Goal: Information Seeking & Learning: Learn about a topic

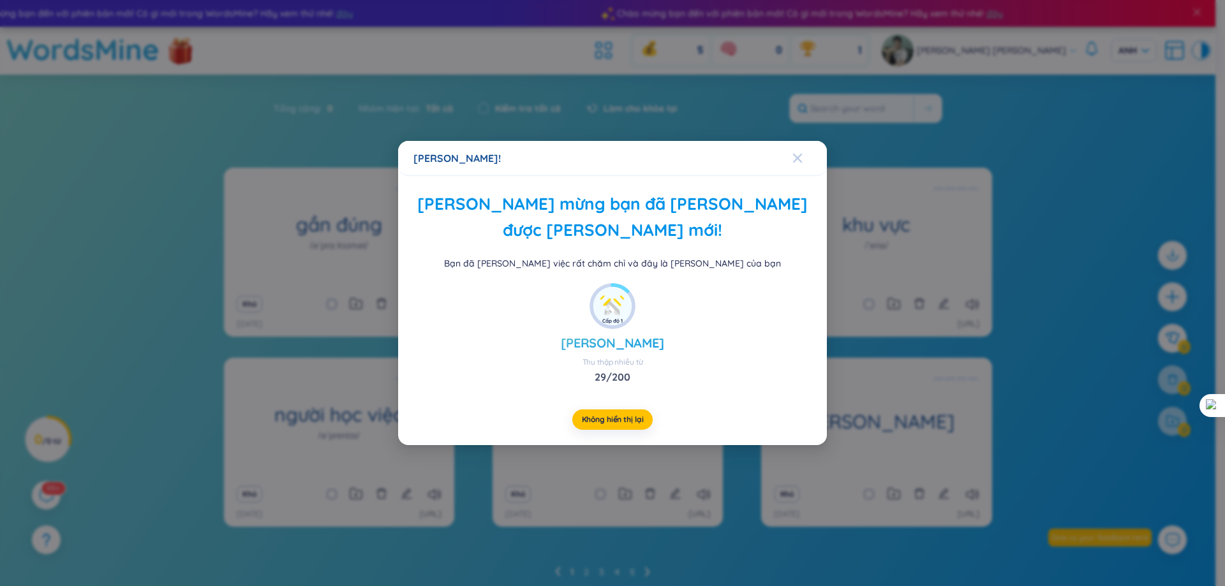
click at [804, 159] on span "Đóng" at bounding box center [809, 158] width 34 height 34
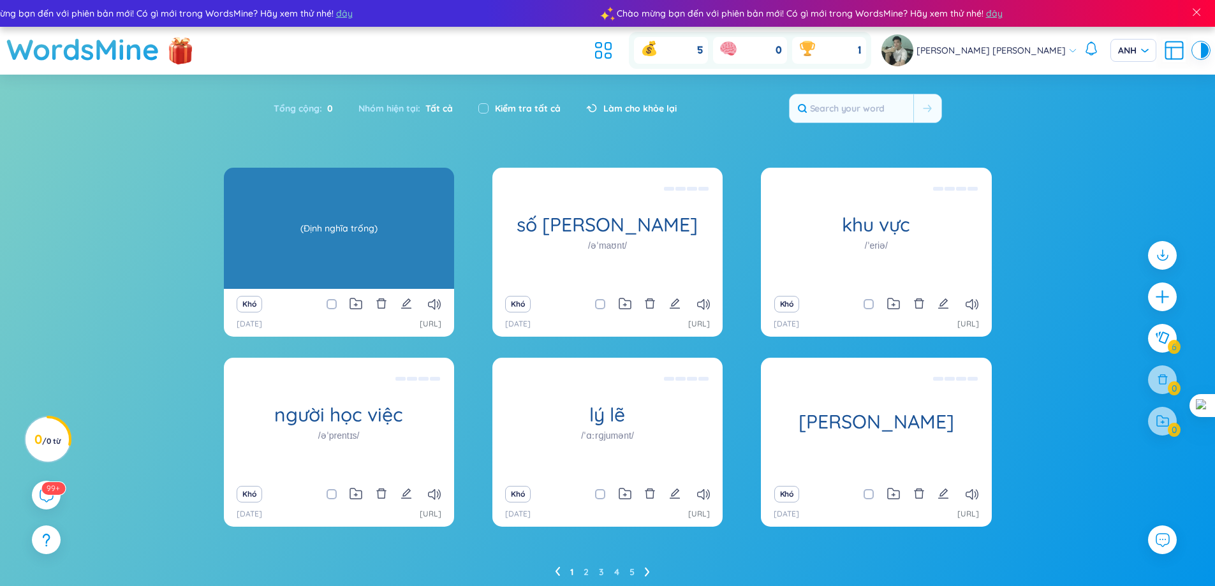
click at [318, 212] on div "gần đúng /əˈprɑːksɪmət/" at bounding box center [339, 228] width 230 height 121
click at [369, 249] on div "(Định nghĩa trống)" at bounding box center [338, 228] width 217 height 115
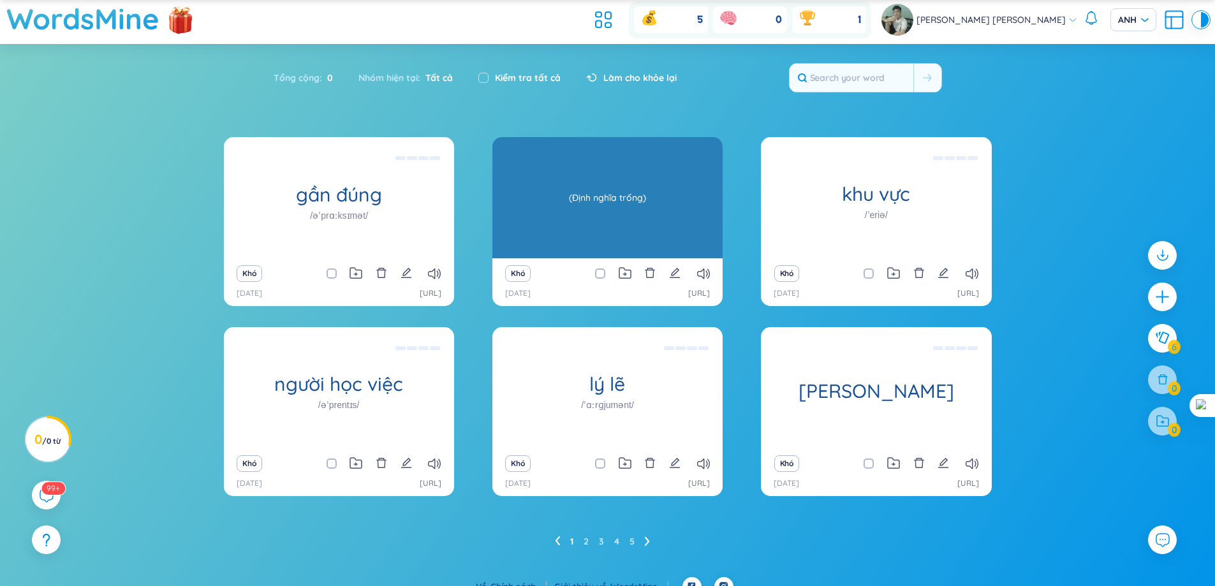
scroll to position [47, 0]
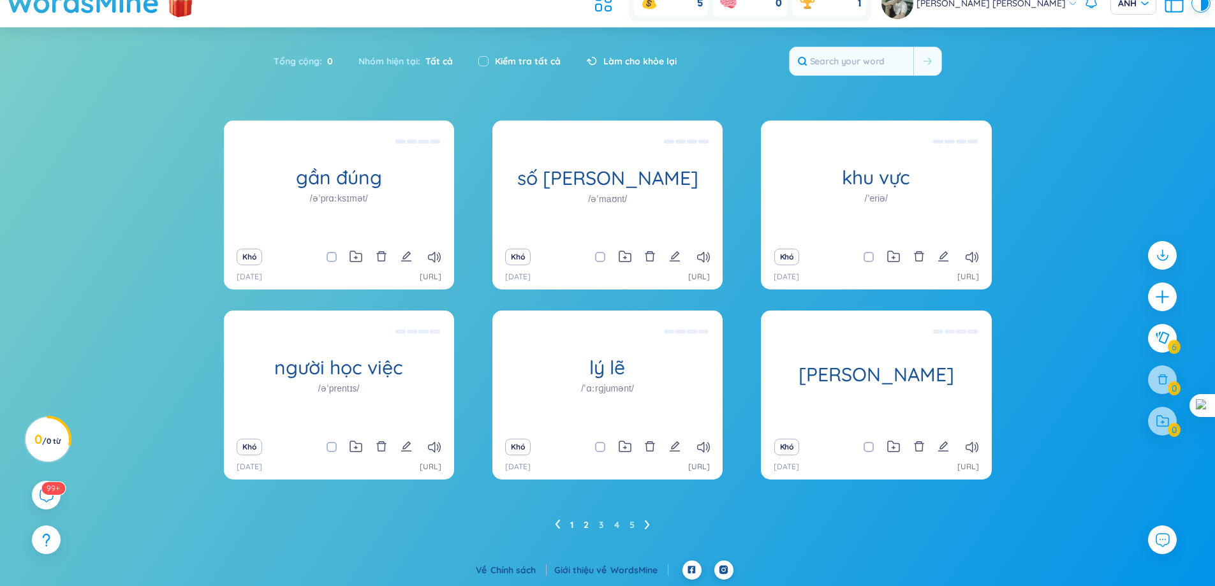
click at [586, 529] on font "2" at bounding box center [586, 524] width 5 height 11
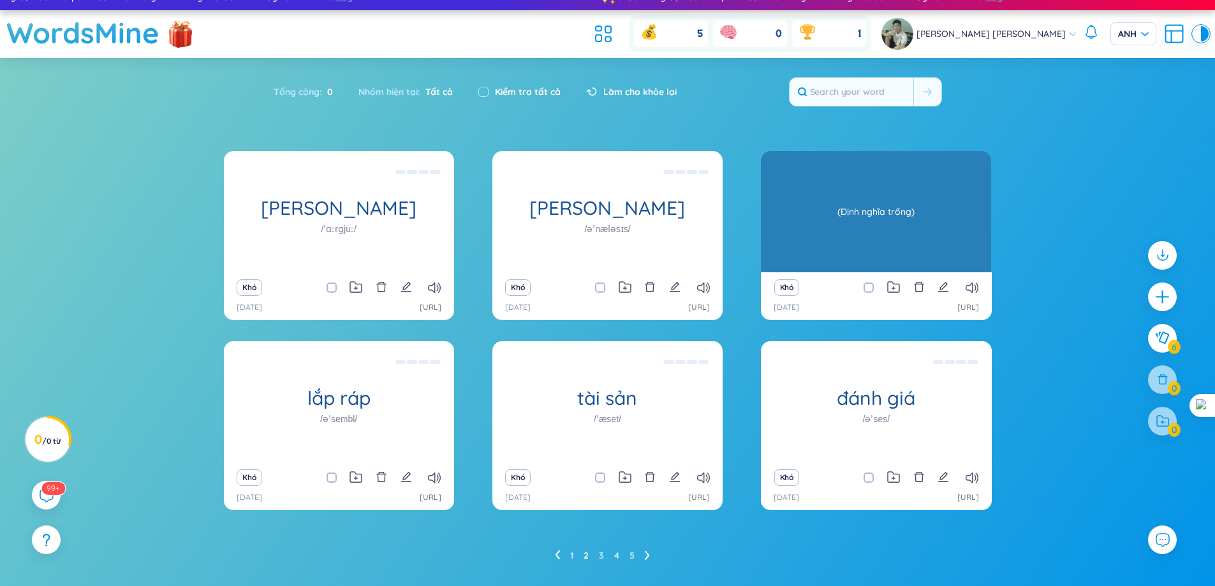
scroll to position [0, 0]
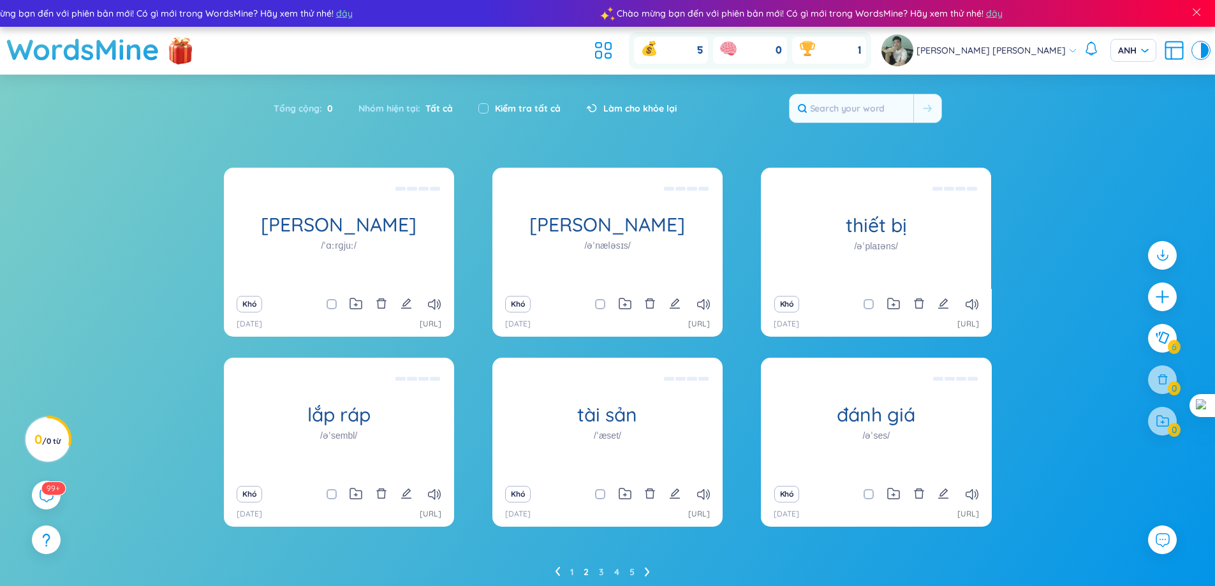
click at [517, 106] on font "Kiểm tra tất cả" at bounding box center [528, 108] width 66 height 11
checkbox input "true"
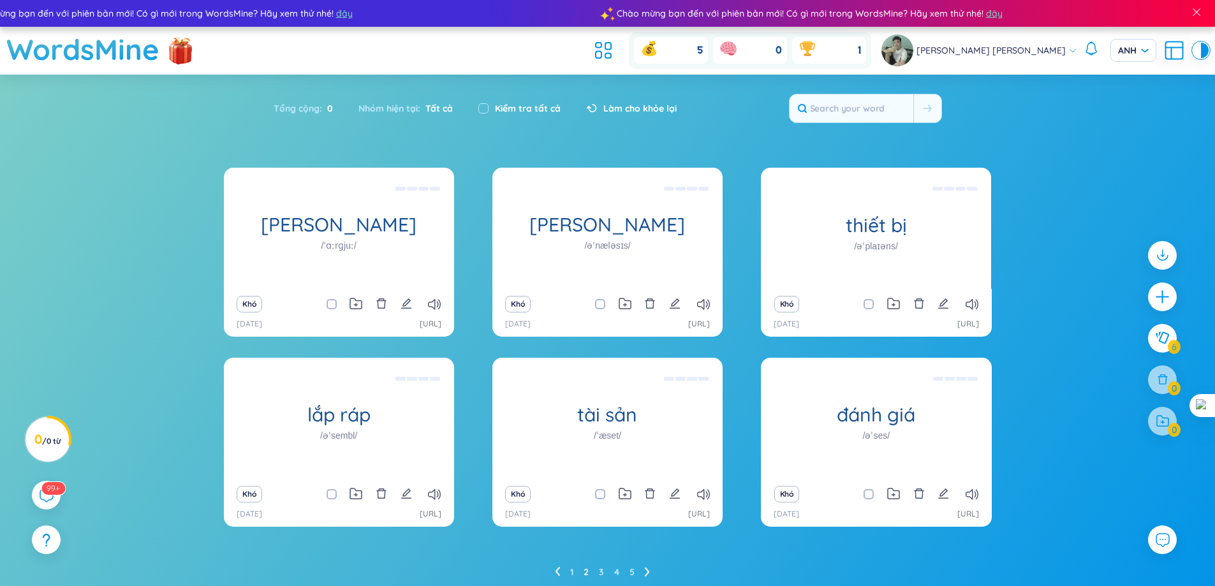
checkbox input "true"
click at [517, 108] on font "Kiểm tra tất cả" at bounding box center [528, 108] width 66 height 11
checkbox input "false"
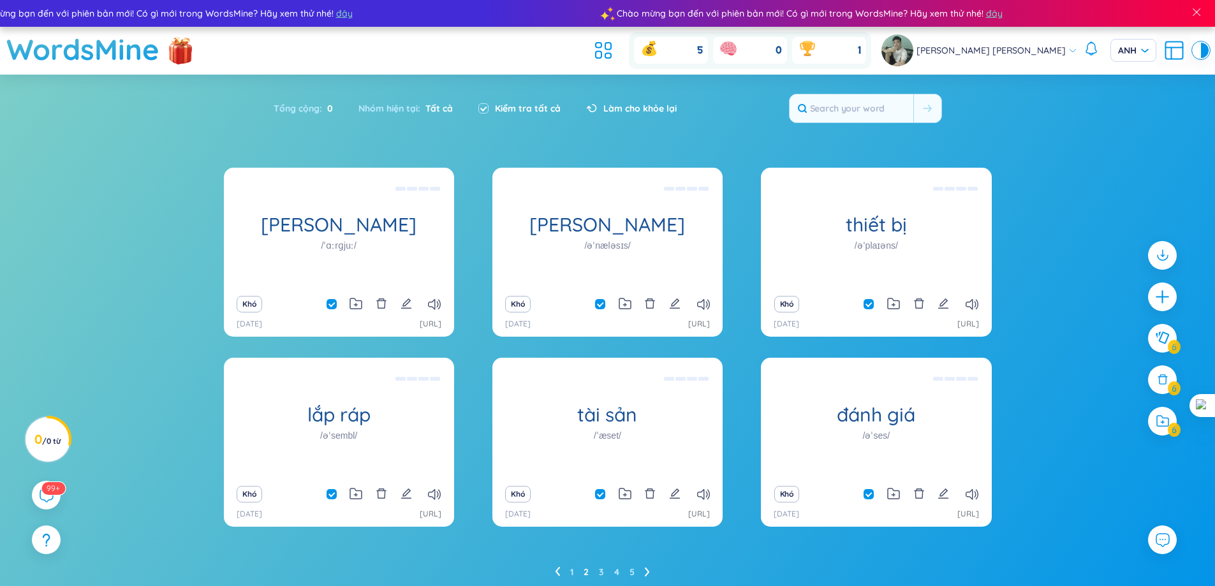
checkbox input "false"
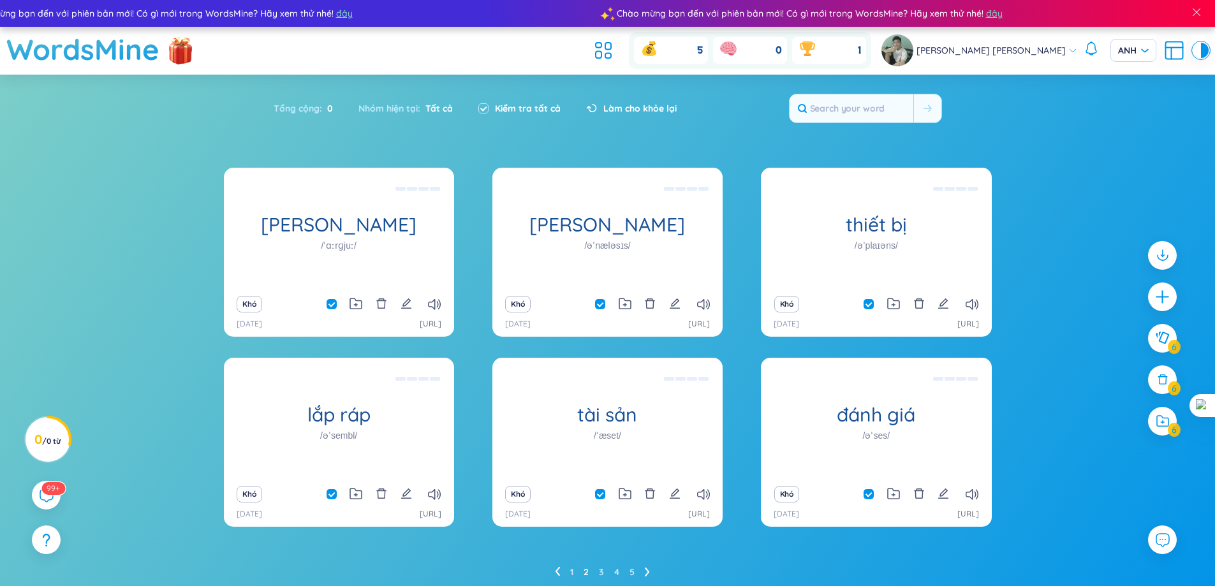
checkbox input "false"
click at [517, 108] on font "Kiểm tra tất cả" at bounding box center [528, 108] width 66 height 11
checkbox input "true"
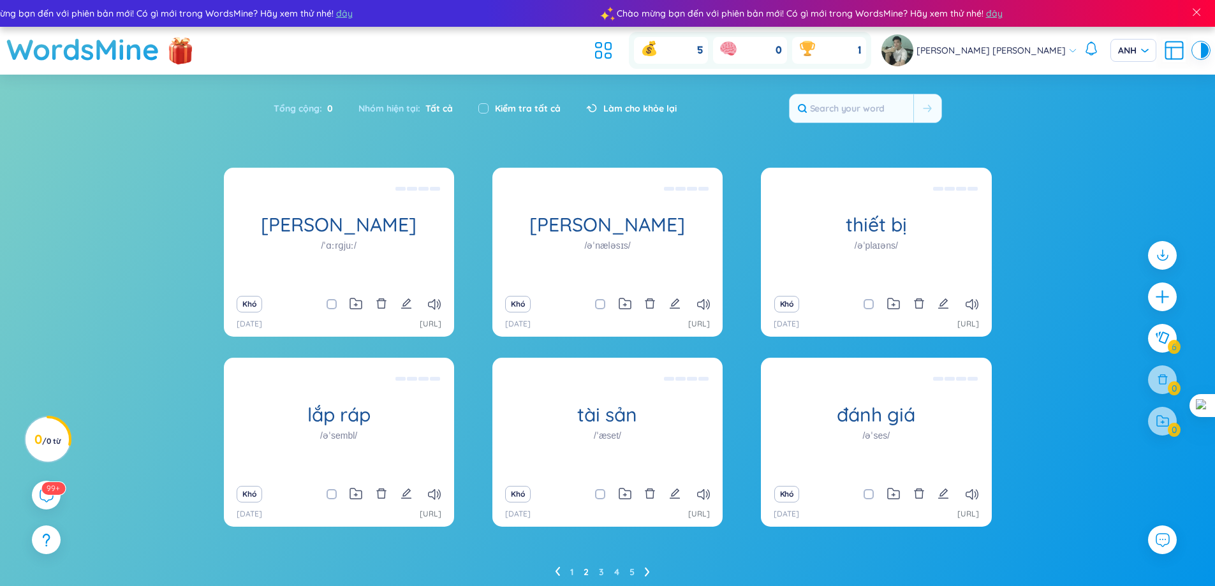
checkbox input "true"
click at [520, 108] on font "Kiểm tra tất cả" at bounding box center [528, 108] width 66 height 11
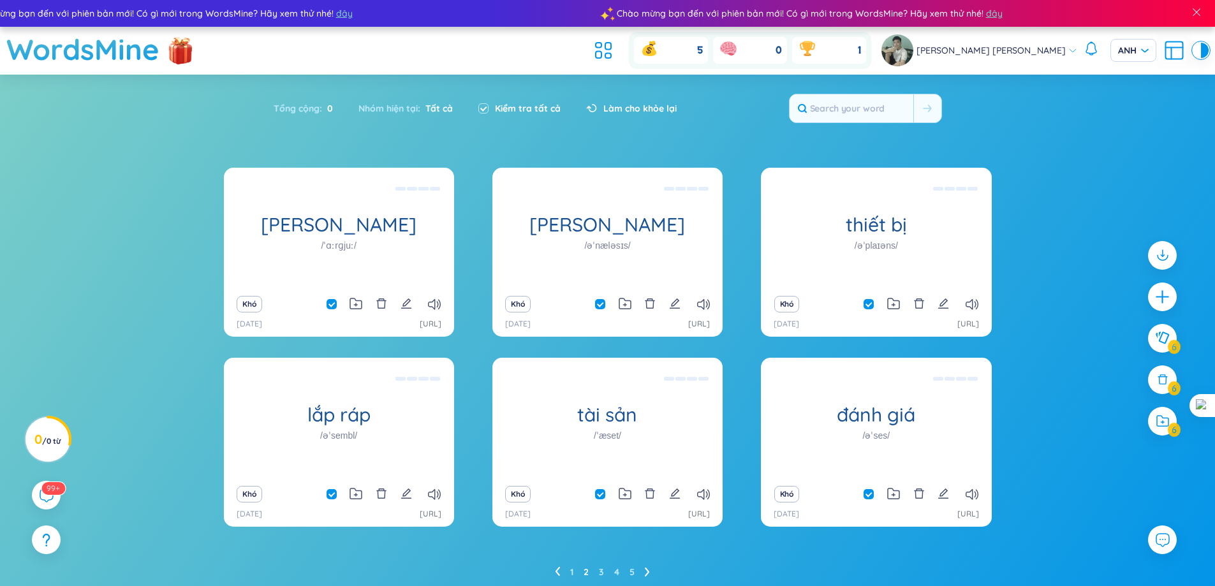
checkbox input "false"
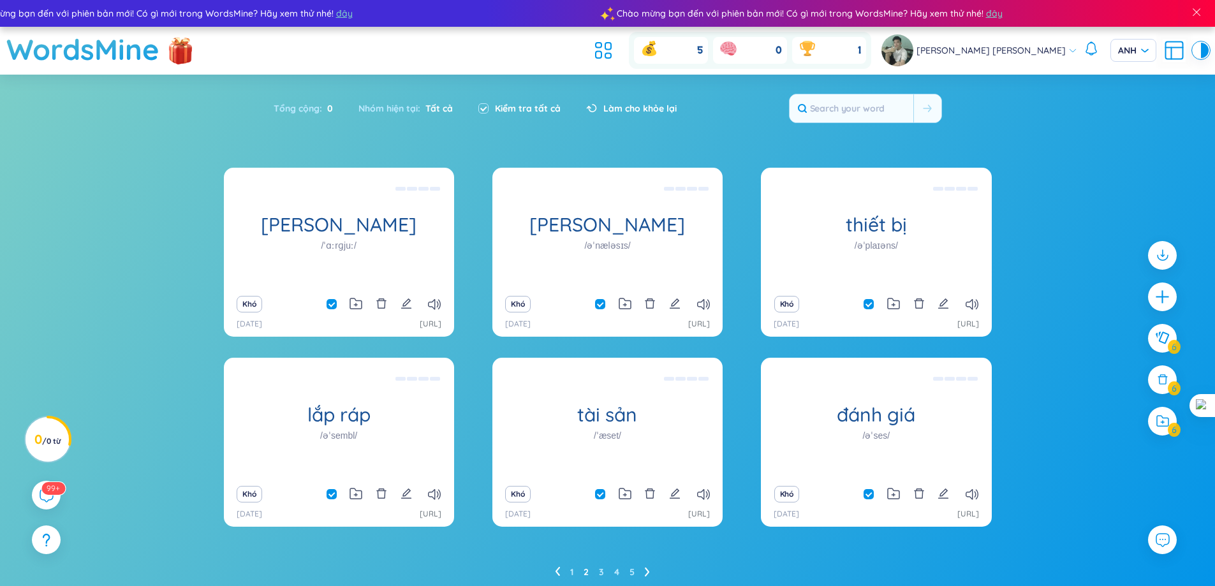
checkbox input "false"
click at [427, 110] on font "Tất cả" at bounding box center [438, 108] width 27 height 11
click at [42, 431] on font "0" at bounding box center [38, 439] width 8 height 16
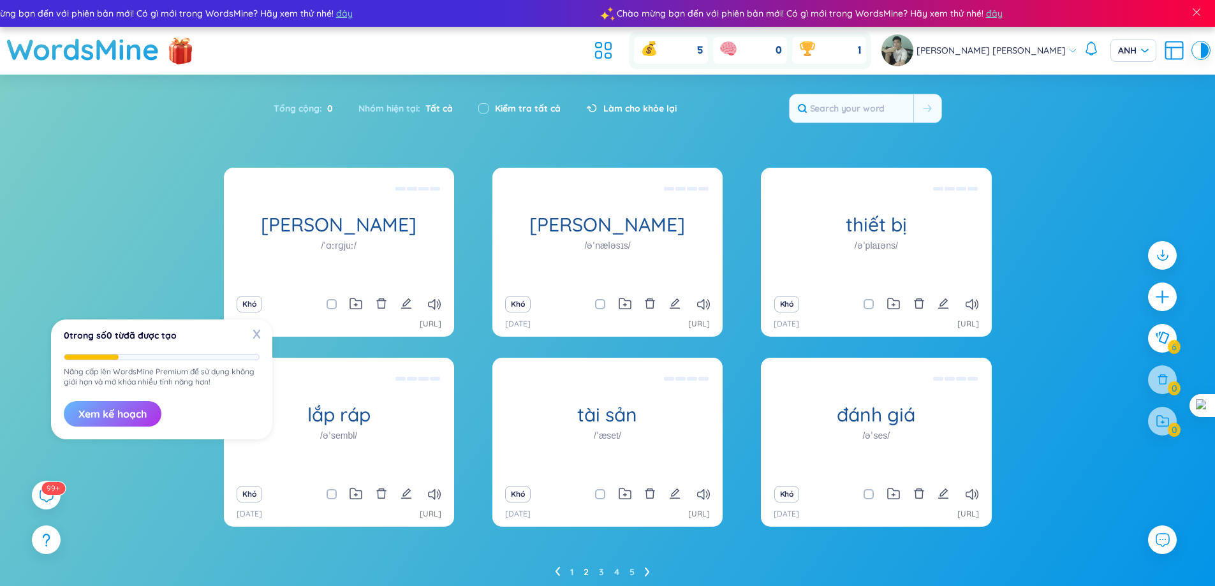
click at [78, 415] on font "Xem kế hoạch" at bounding box center [112, 414] width 68 height 13
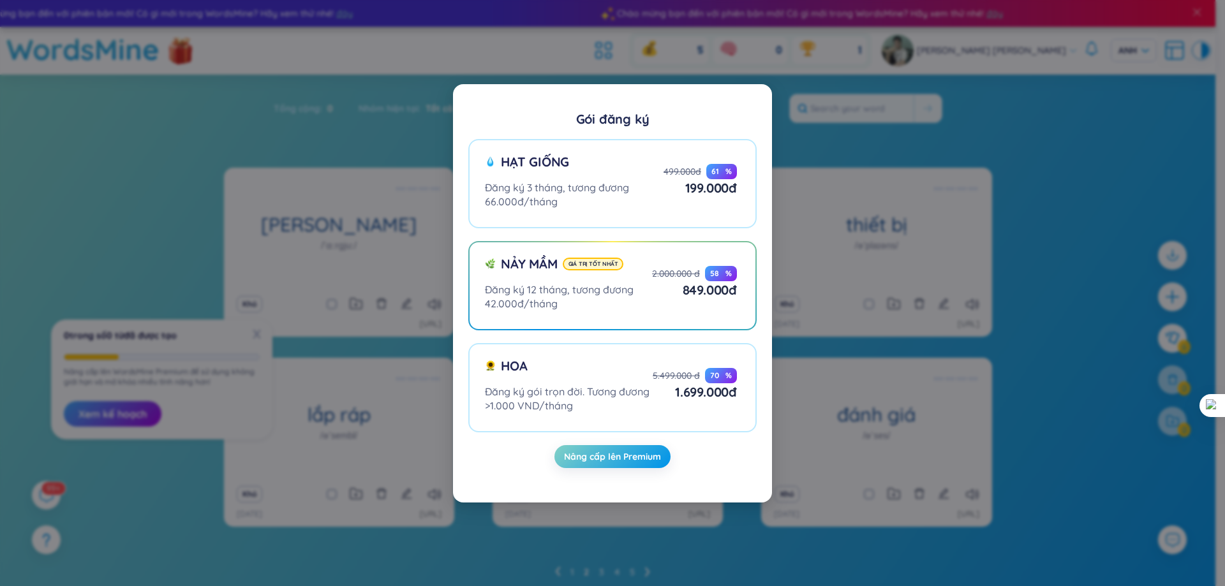
click at [912, 158] on div "Gói đăng ký Hạt giống Đăng ký 3 tháng, tương đương 66.000đ/tháng 499.000đ 61 % …" at bounding box center [612, 293] width 1225 height 586
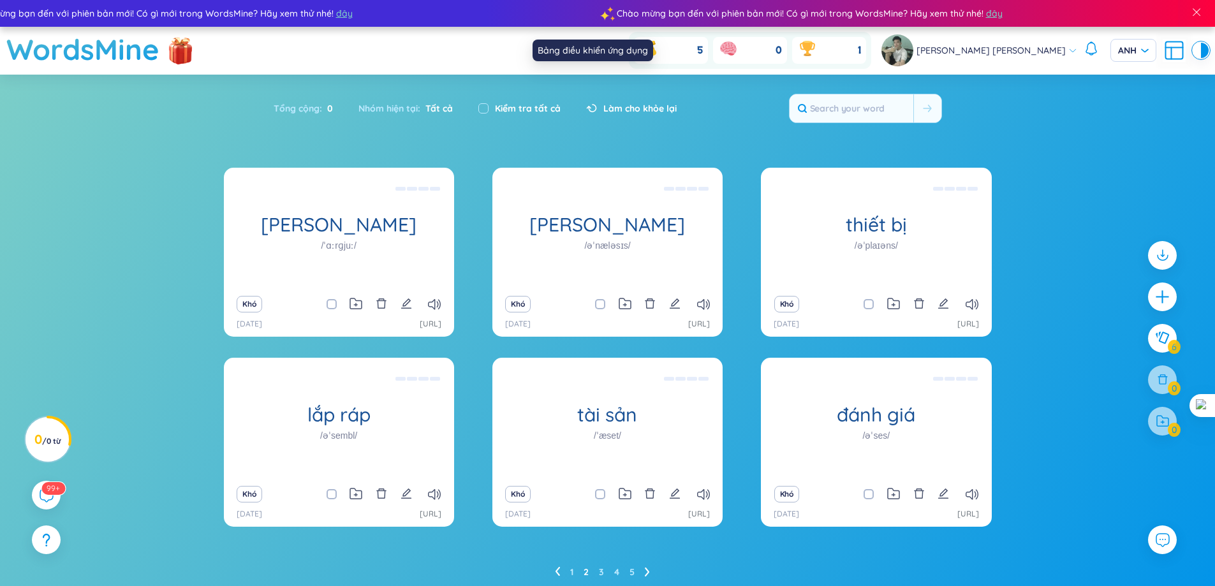
click at [615, 40] on icon at bounding box center [603, 50] width 23 height 23
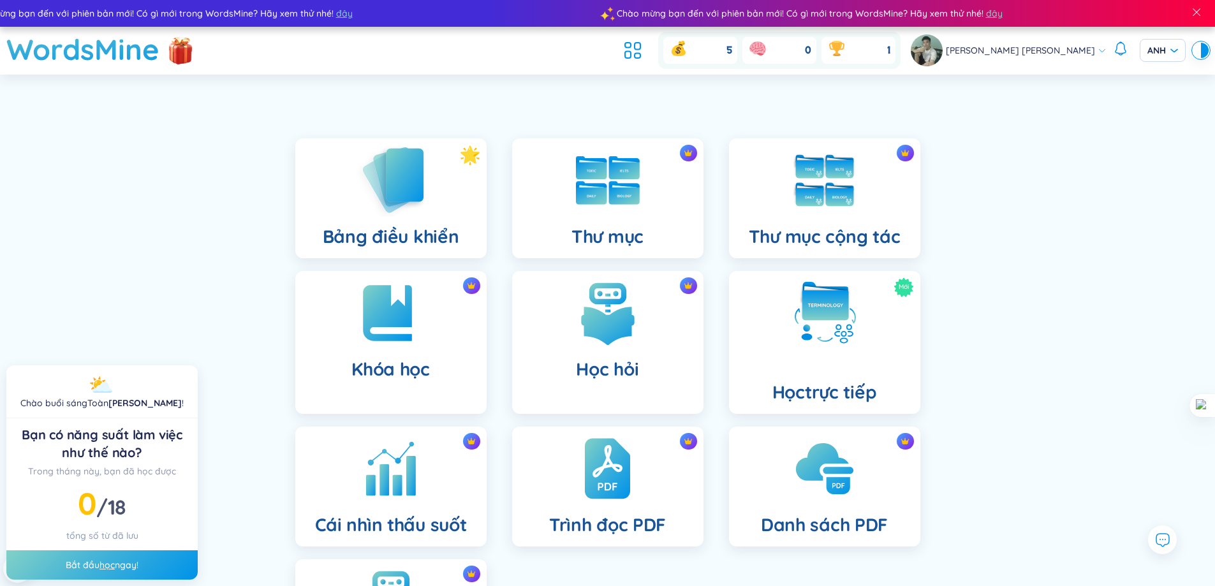
click at [444, 205] on div "Bảng điều khiển" at bounding box center [390, 198] width 191 height 120
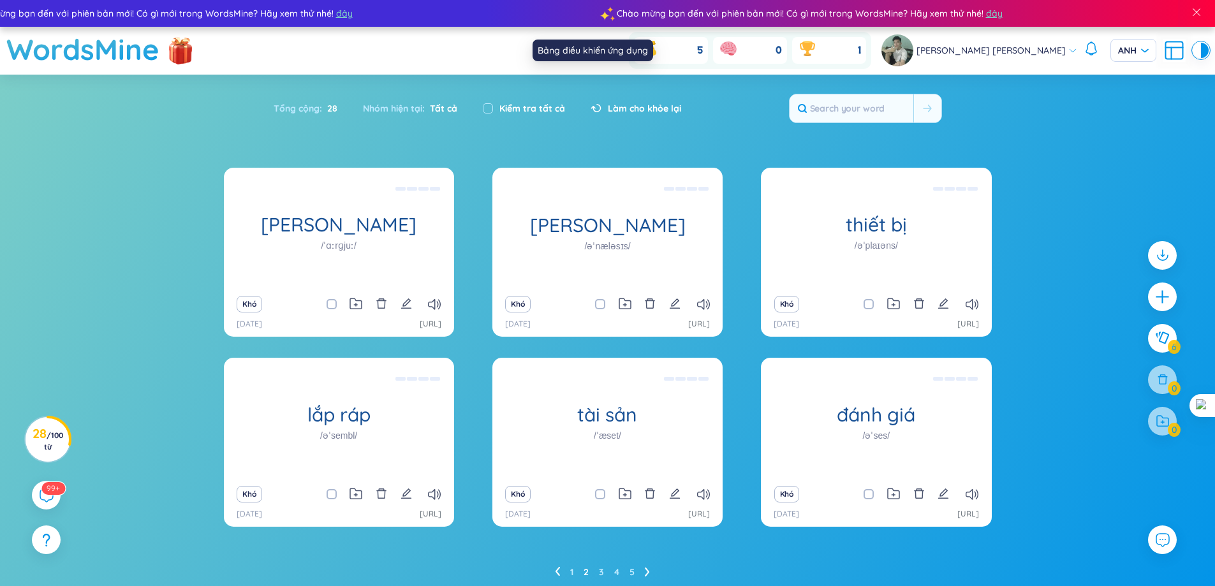
click at [615, 50] on icon at bounding box center [603, 50] width 23 height 23
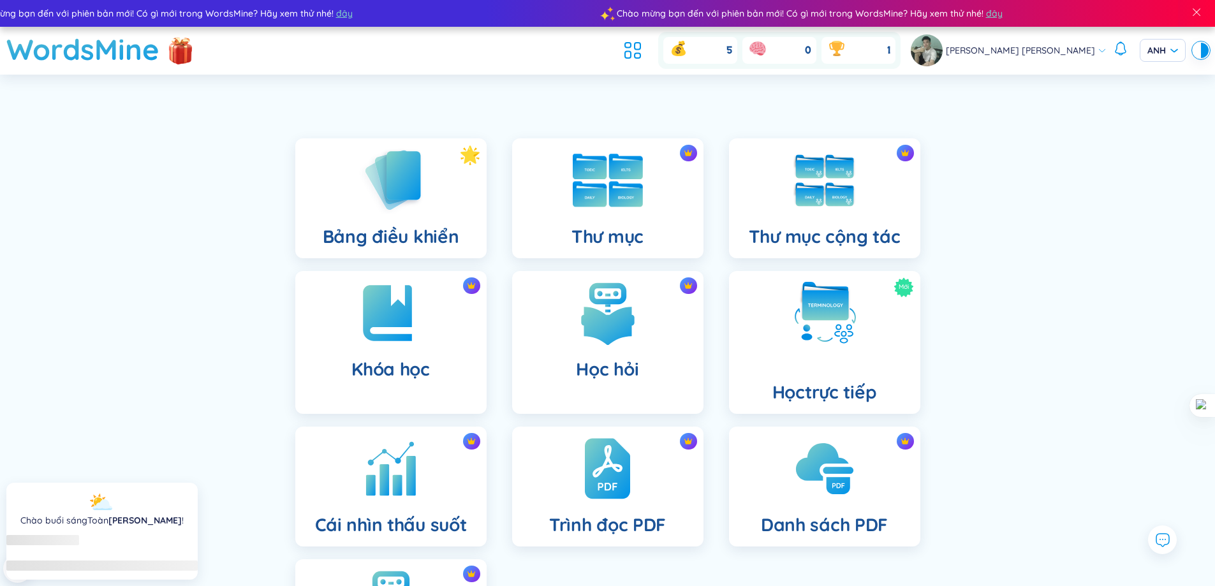
click at [619, 196] on img at bounding box center [608, 181] width 70 height 54
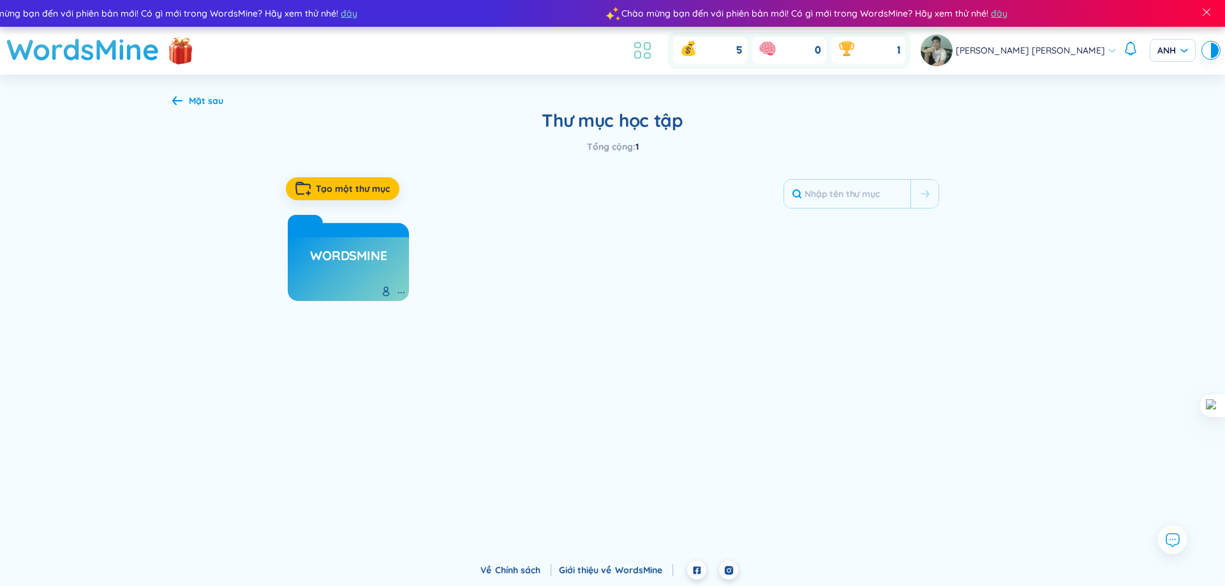
click at [654, 46] on icon at bounding box center [642, 50] width 23 height 23
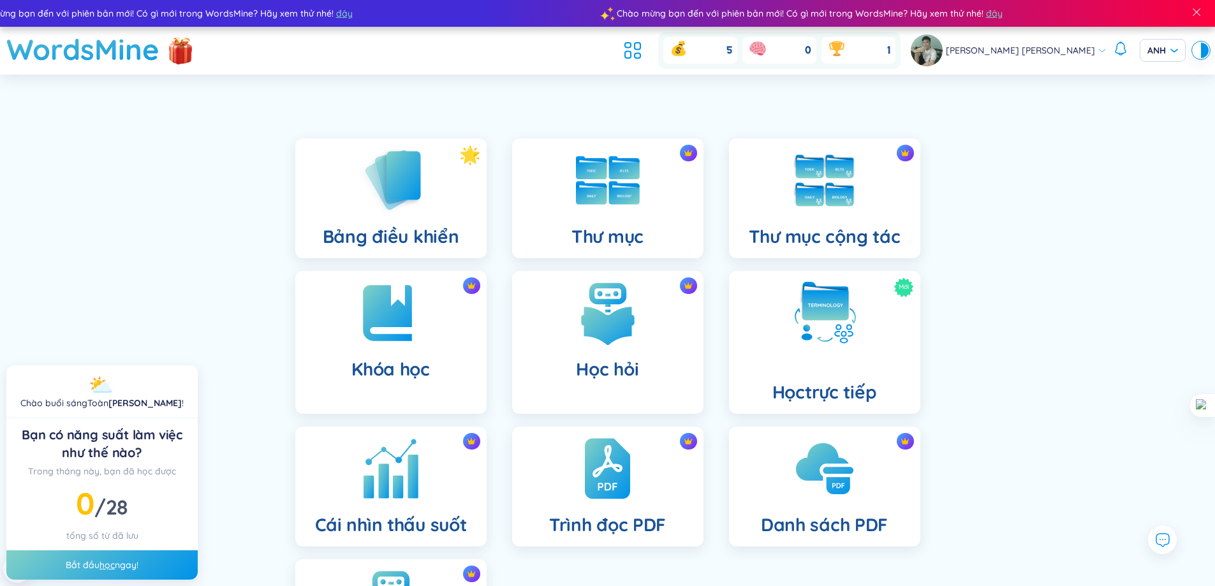
click at [418, 462] on img at bounding box center [391, 469] width 70 height 70
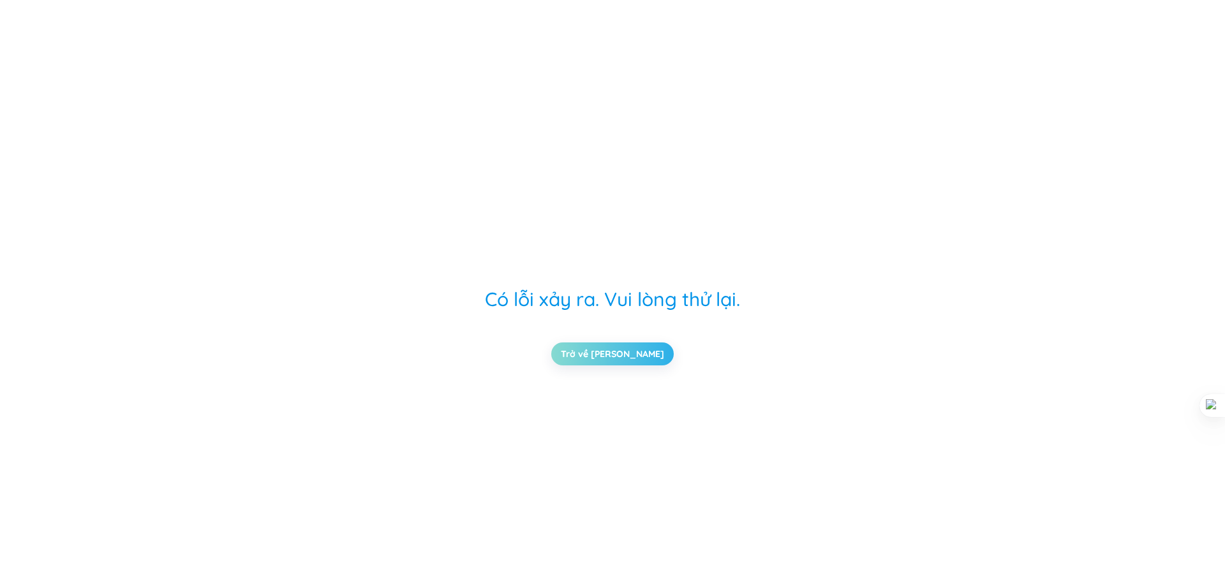
click at [614, 359] on link "Trở về trang chủ" at bounding box center [612, 354] width 103 height 14
click at [600, 350] on link "Trở về trang chủ" at bounding box center [612, 354] width 103 height 14
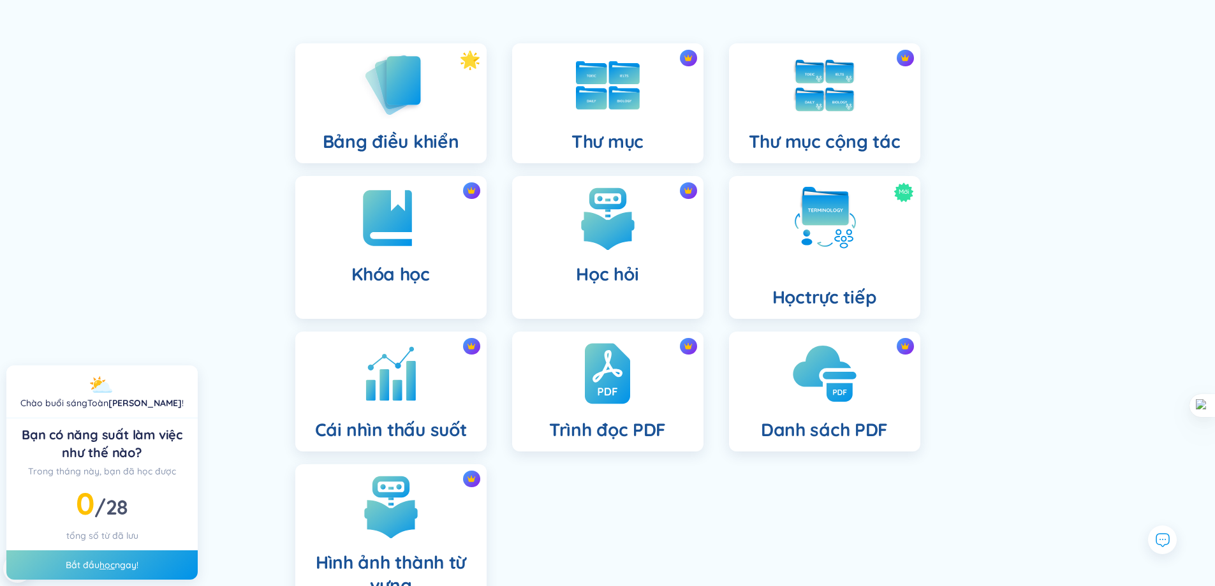
scroll to position [186, 0]
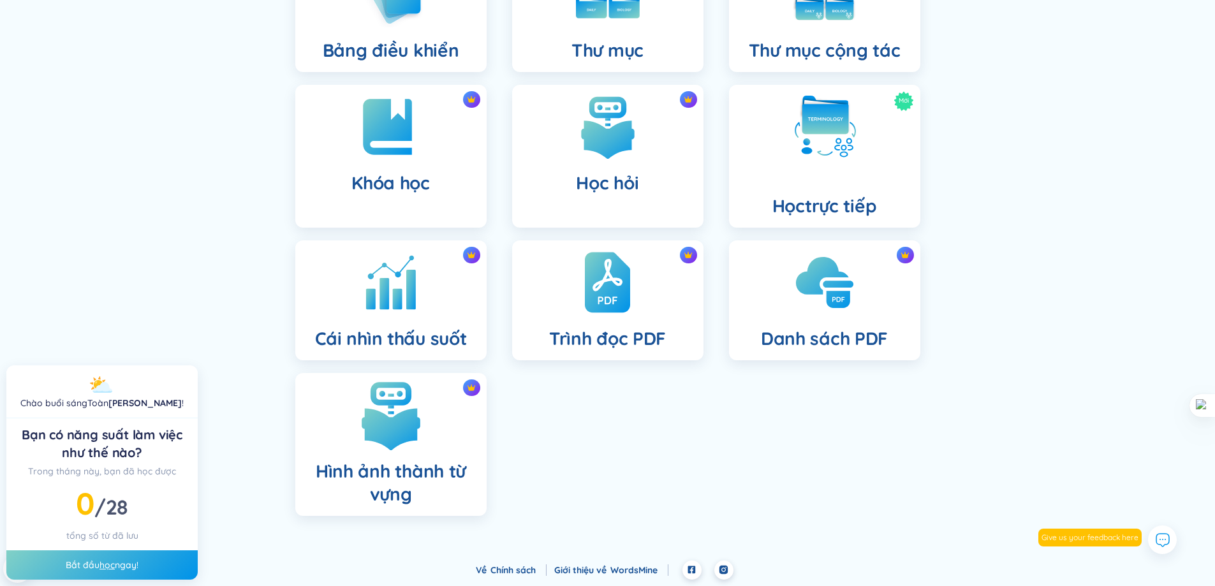
click at [355, 469] on font "Hình ảnh thành từ vựng" at bounding box center [391, 482] width 150 height 45
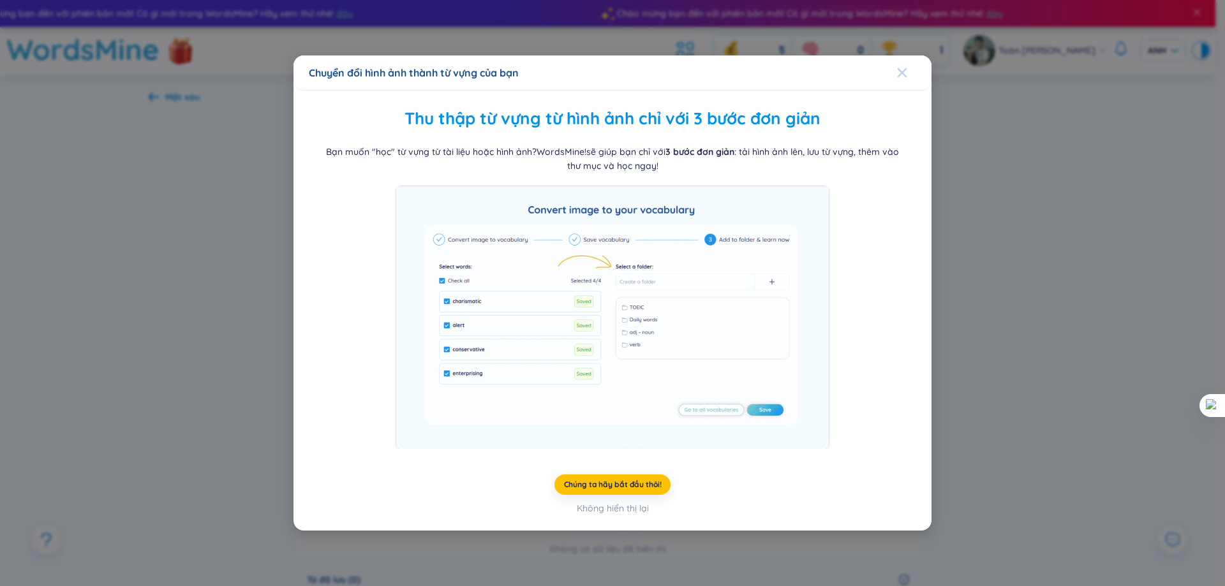
click at [911, 78] on span "Đóng" at bounding box center [914, 72] width 34 height 34
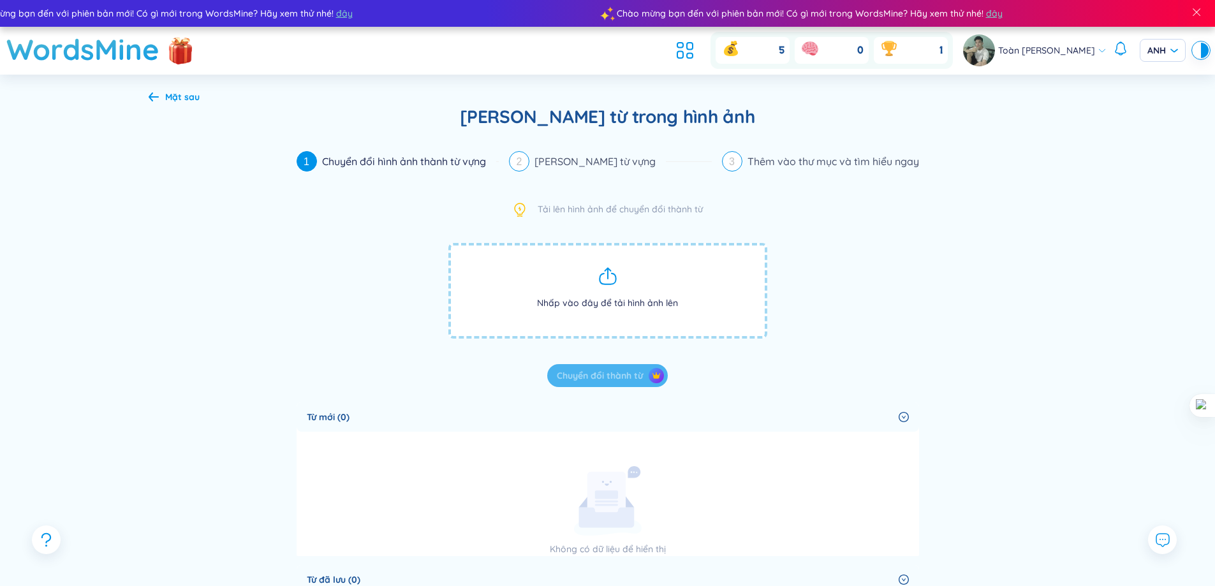
click at [691, 61] on ul at bounding box center [688, 50] width 34 height 28
click at [693, 54] on icon at bounding box center [690, 56] width 6 height 5
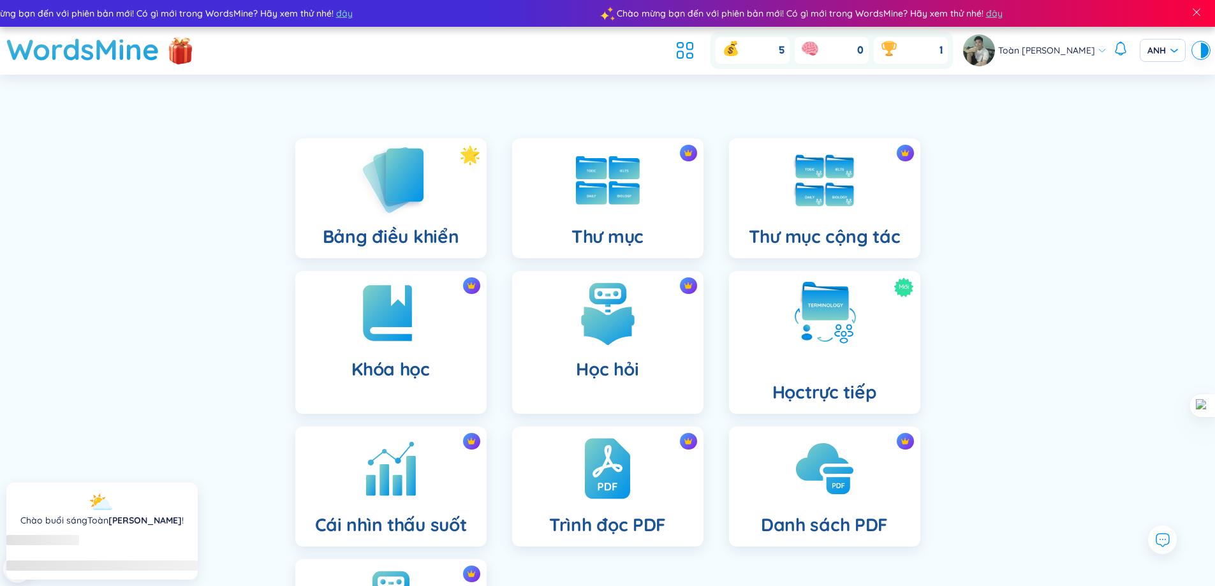
click at [418, 212] on img at bounding box center [391, 180] width 70 height 73
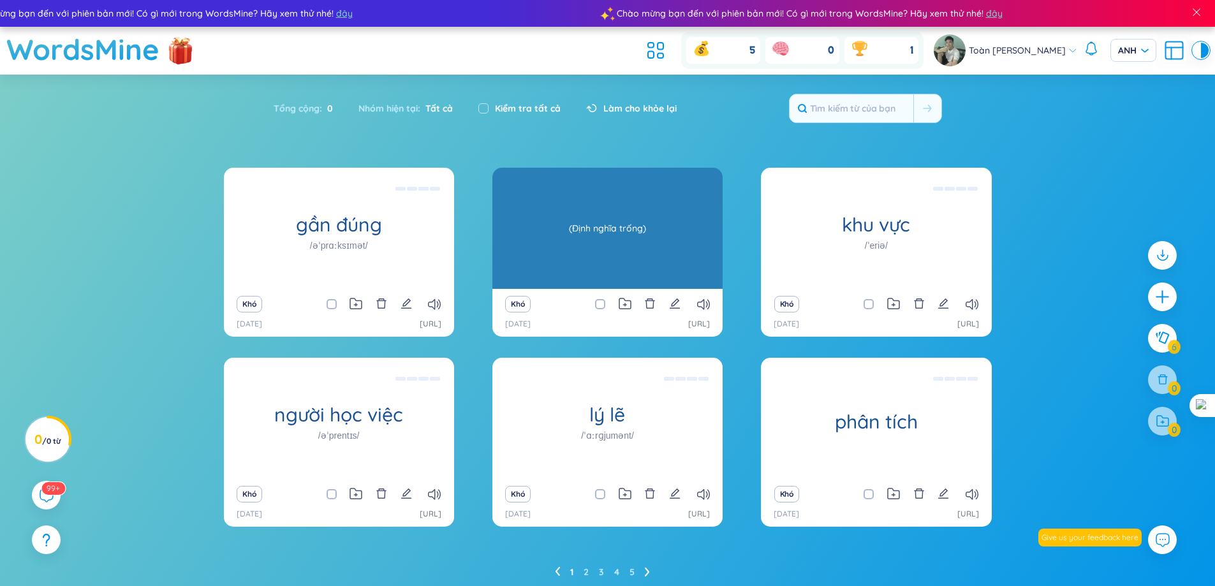
type input "j"
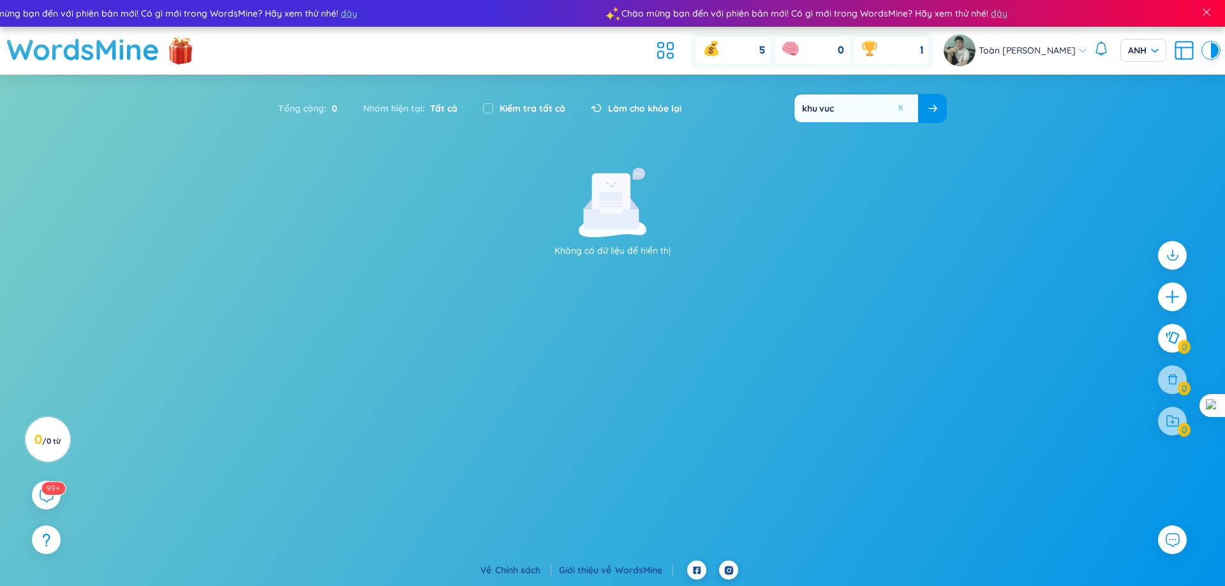
click at [1066, 124] on section "Loại Bảng chữ cái tăng dần Bảng chữ cái giảm dần Tăng dần theo thời gian Giảm d…" at bounding box center [612, 297] width 1225 height 445
click at [850, 111] on input "khu vuc" at bounding box center [856, 108] width 124 height 28
type input "k"
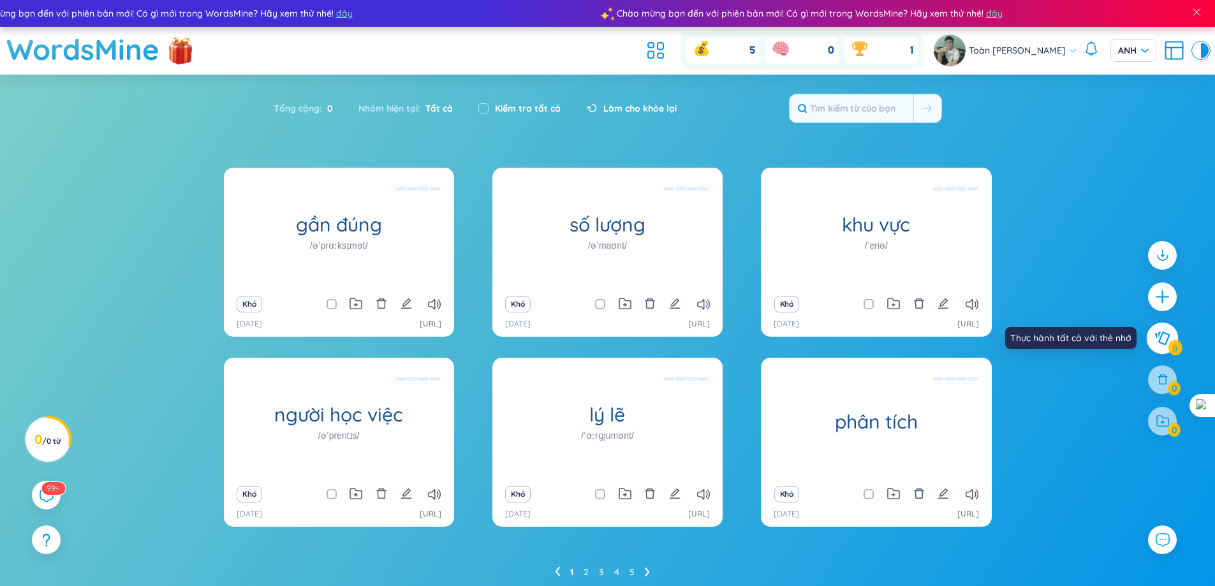
click at [1160, 344] on icon at bounding box center [1161, 338] width 15 height 14
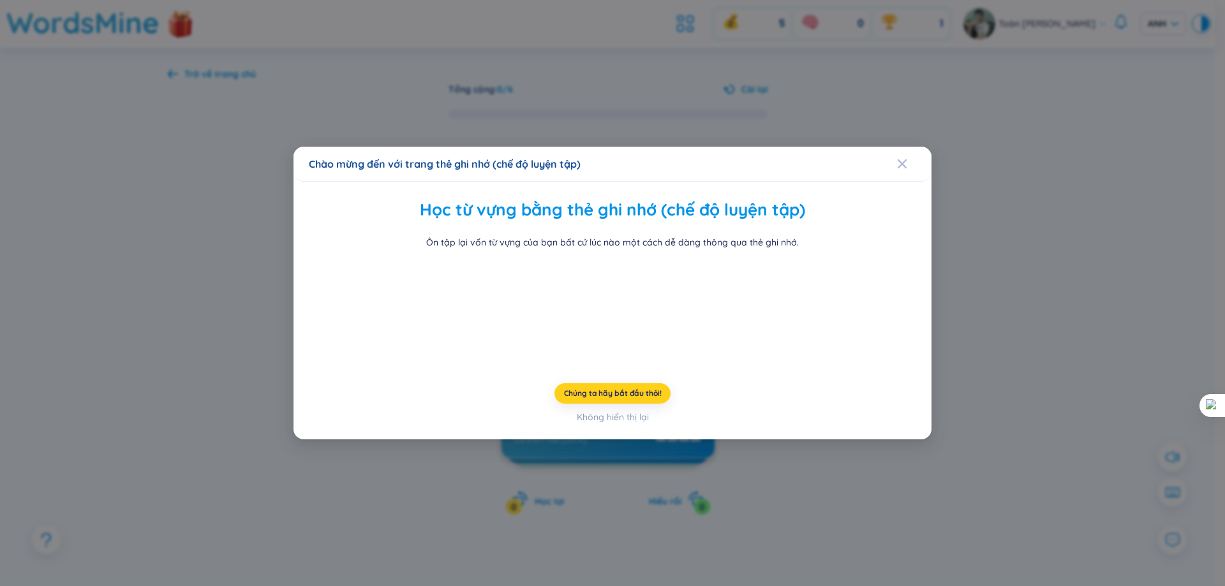
click at [642, 404] on button "Chúng ta hãy bắt đầu thôi!" at bounding box center [612, 393] width 117 height 20
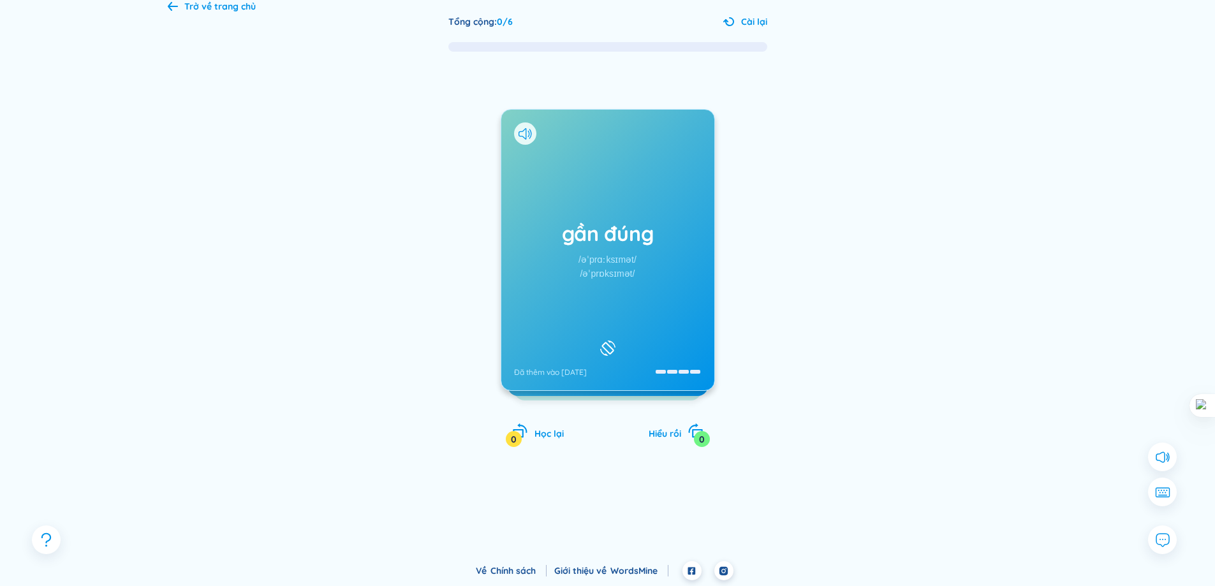
scroll to position [68, 0]
click at [607, 315] on div "gần đúng /əˈprɑːksɪmət/ /əˈprɒksɪmət/ Đã thêm vào [DATE]" at bounding box center [607, 249] width 213 height 281
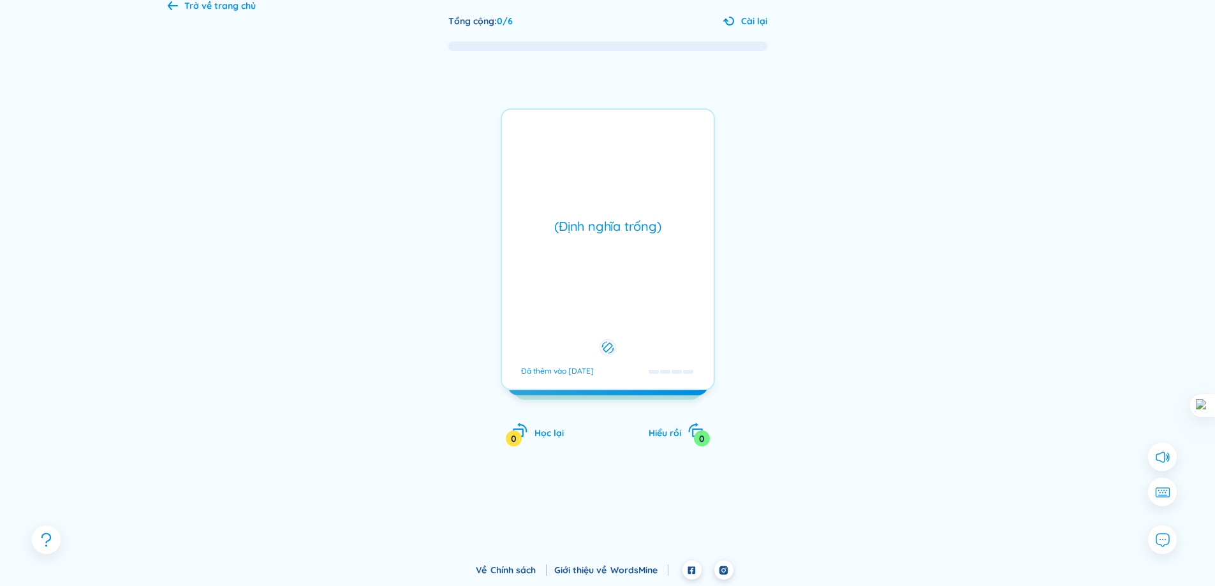
click at [607, 320] on div "(Định nghĩa trống) Đã thêm vào [DATE]" at bounding box center [608, 249] width 214 height 282
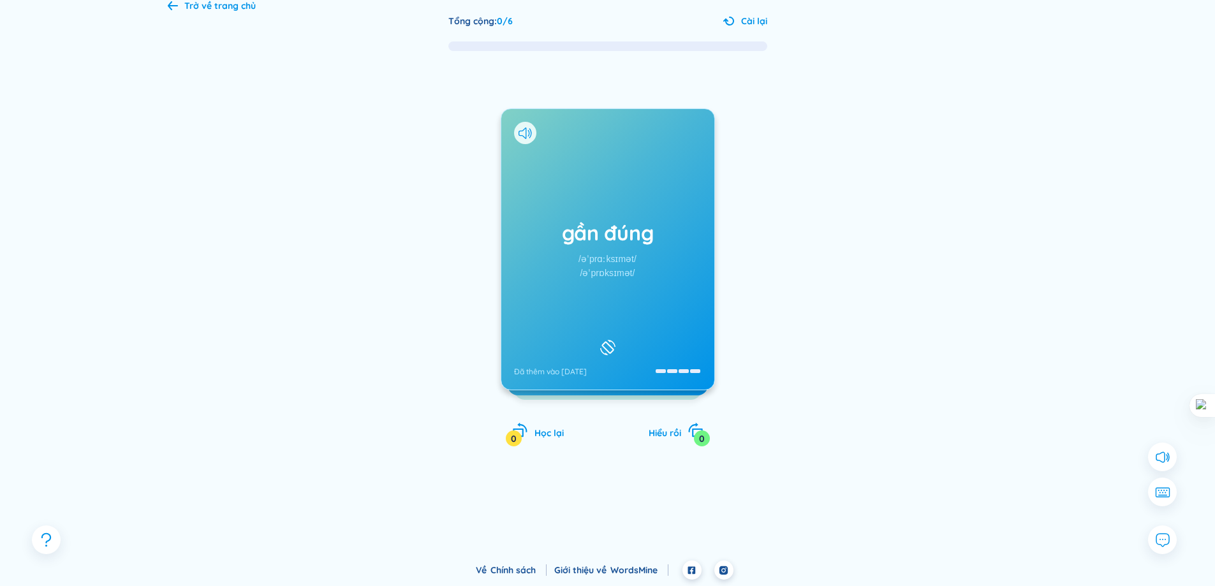
click at [607, 320] on div "gần đúng /əˈprɑːksɪmət/ /əˈprɒksɪmət/ Đã thêm vào [DATE]" at bounding box center [608, 249] width 214 height 282
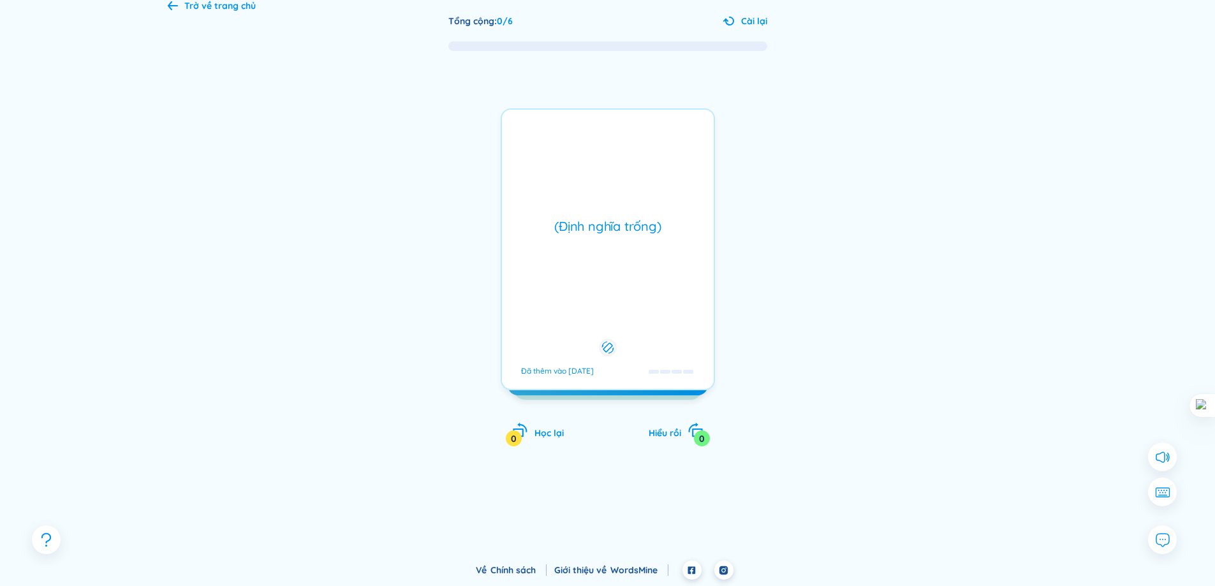
click at [607, 320] on div "gần đúng /əˈprɑːksɪmət/ /əˈprɒksɪmət/ Đã thêm vào [DATE] (Định nghĩa trống) Đã …" at bounding box center [608, 249] width 214 height 282
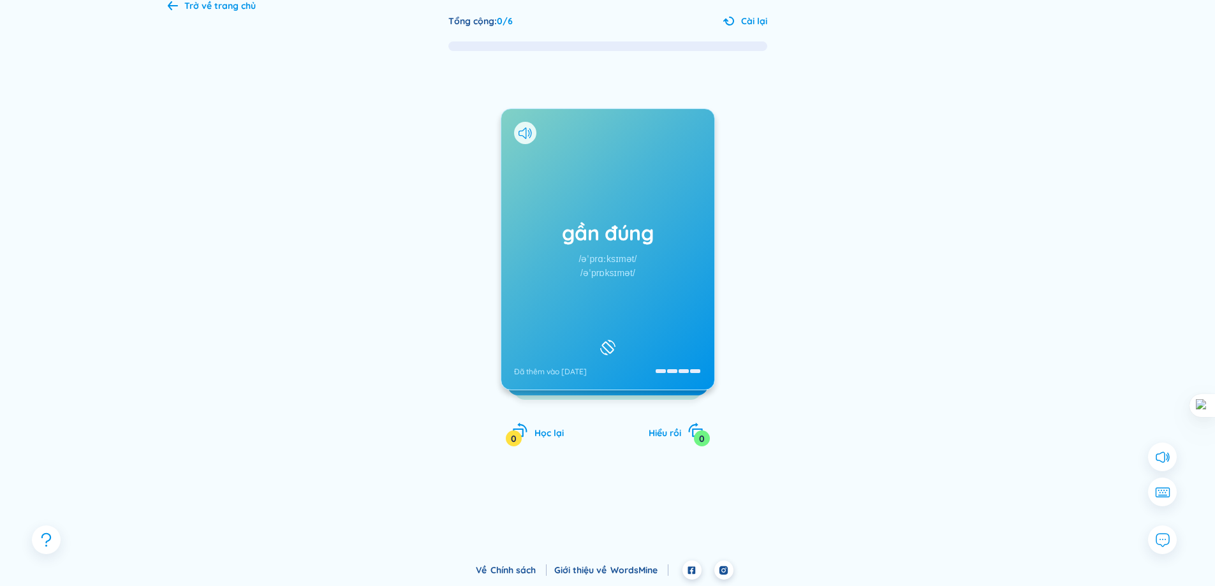
click at [607, 320] on div "gần đúng /əˈprɑːksɪmət/ /əˈprɒksɪmət/ Đã thêm vào [DATE]" at bounding box center [607, 249] width 213 height 281
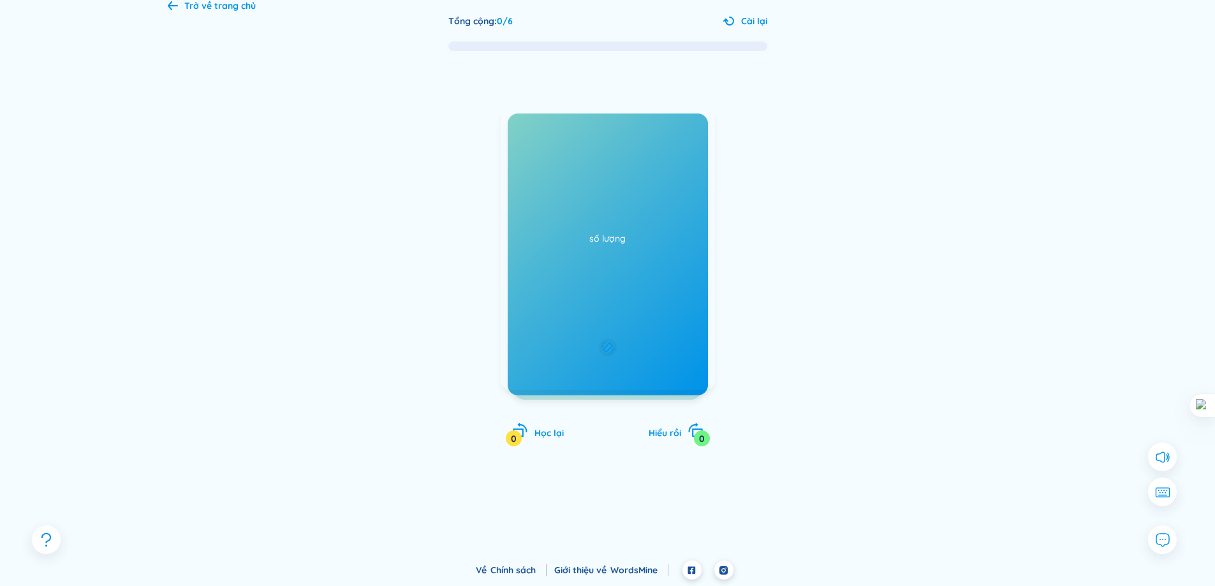
click at [607, 320] on div "(Định nghĩa trống) Đã thêm vào [DATE]" at bounding box center [608, 249] width 214 height 282
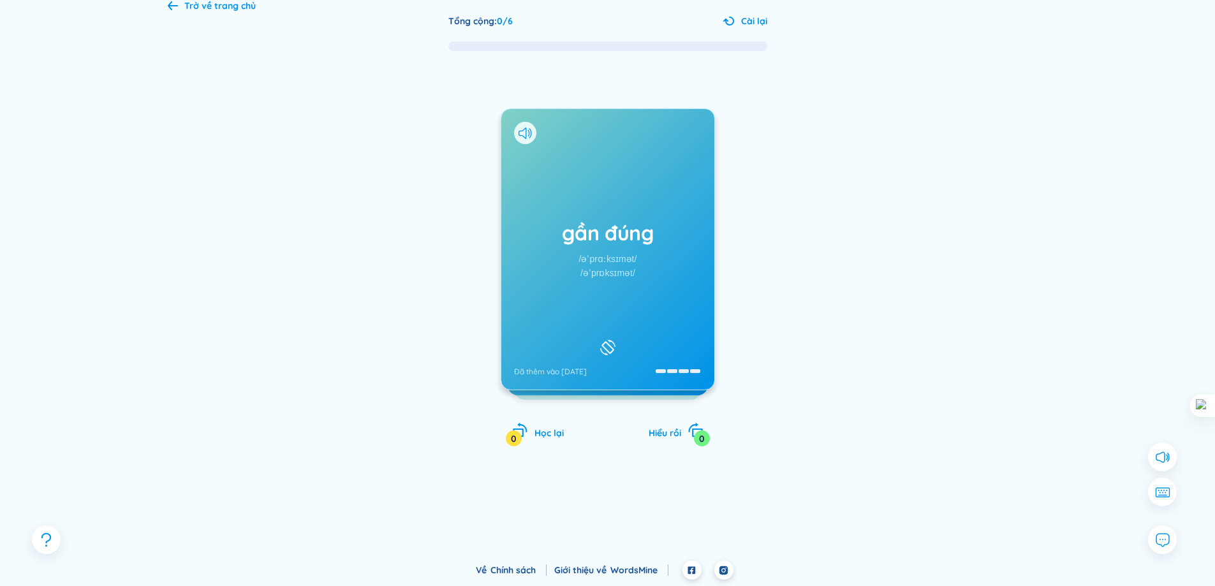
click at [607, 320] on div "gần đúng /əˈprɑːksɪmət/ /əˈprɒksɪmət/ Đã thêm vào [DATE]" at bounding box center [607, 249] width 213 height 281
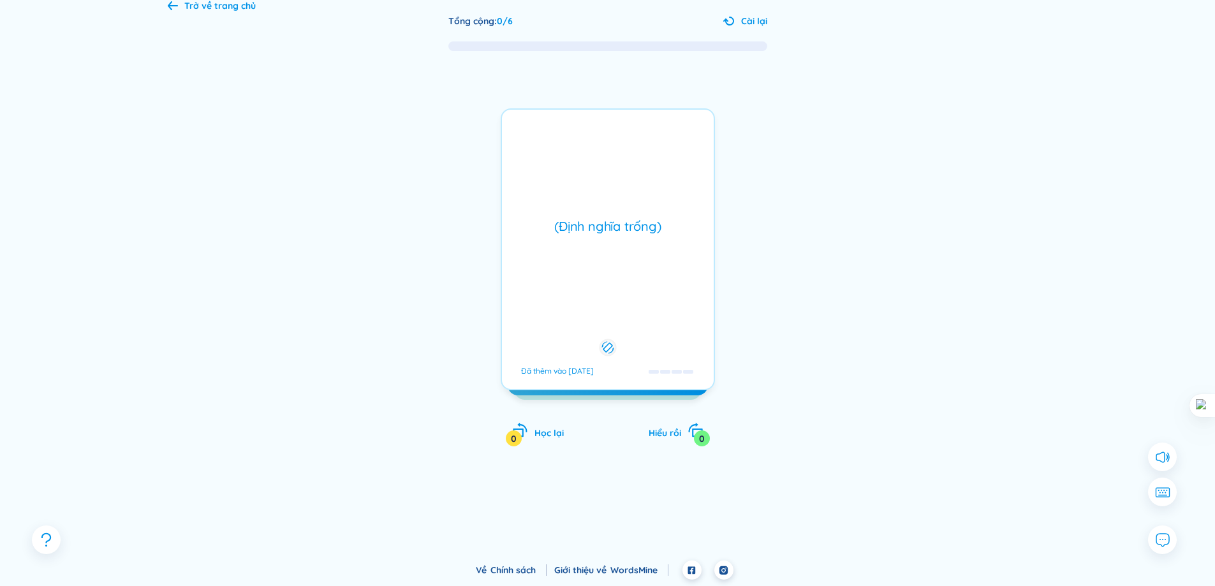
click at [607, 320] on div "gần đúng /əˈprɑːksɪmət/ /əˈprɒksɪmət/ Đã thêm vào [DATE]" at bounding box center [607, 249] width 213 height 281
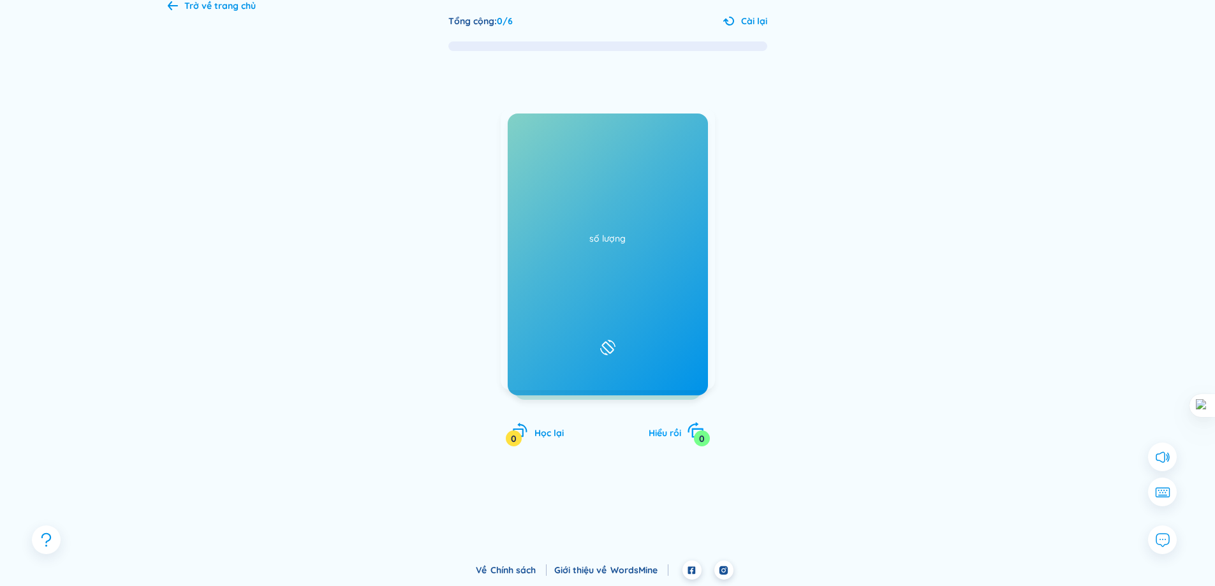
click at [695, 424] on icon "xoay phải" at bounding box center [693, 427] width 11 height 10
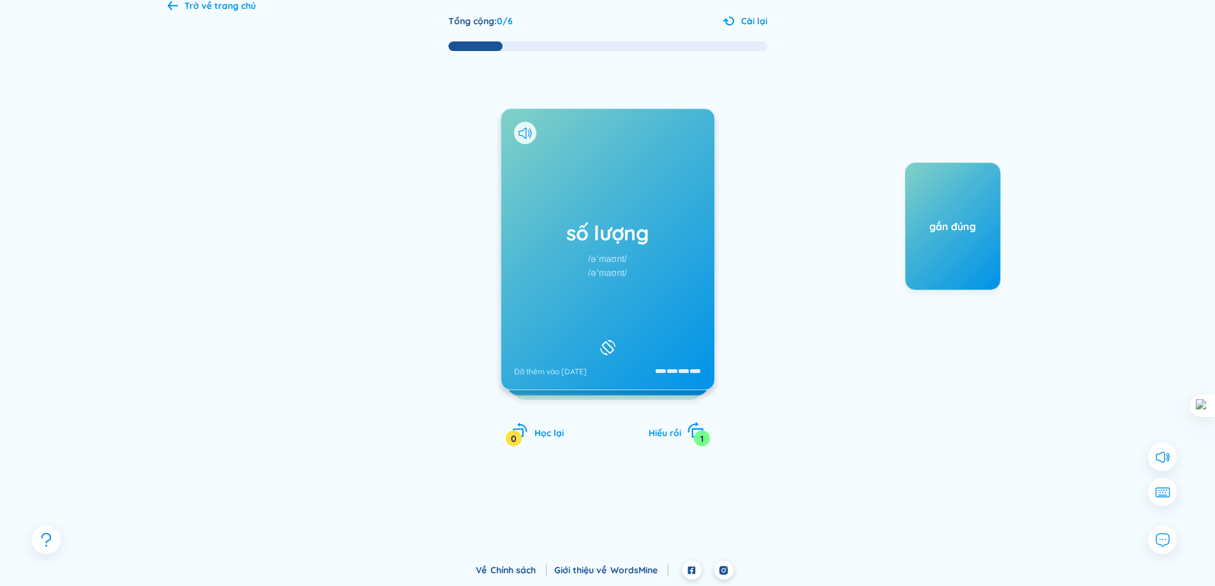
click at [695, 424] on icon "xoay phải" at bounding box center [693, 427] width 11 height 10
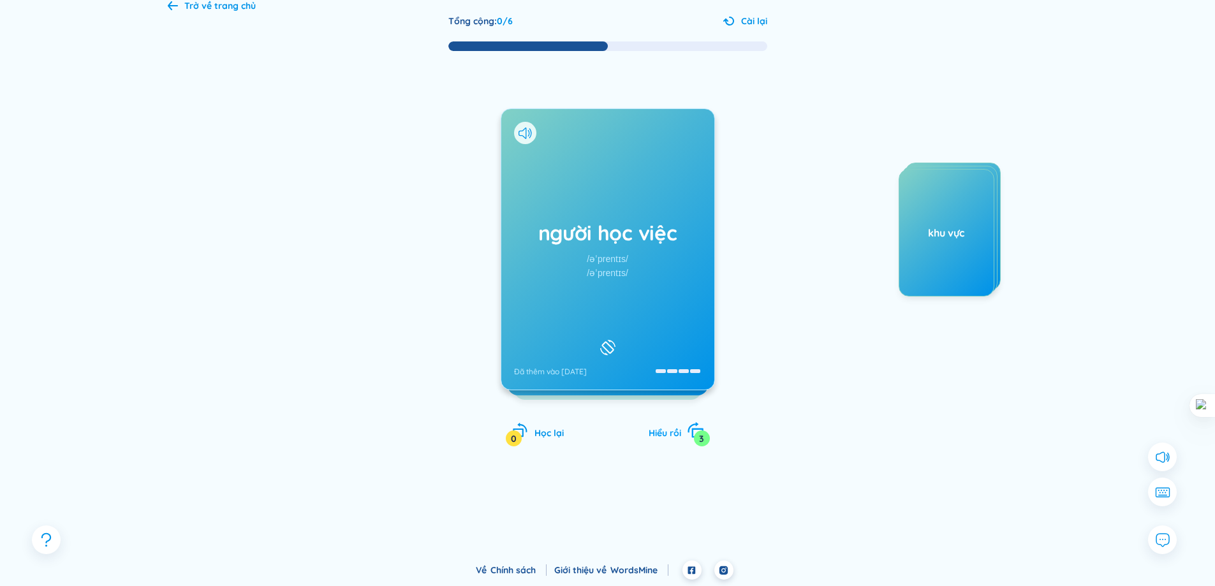
click at [695, 425] on icon "xoay phải" at bounding box center [695, 431] width 18 height 18
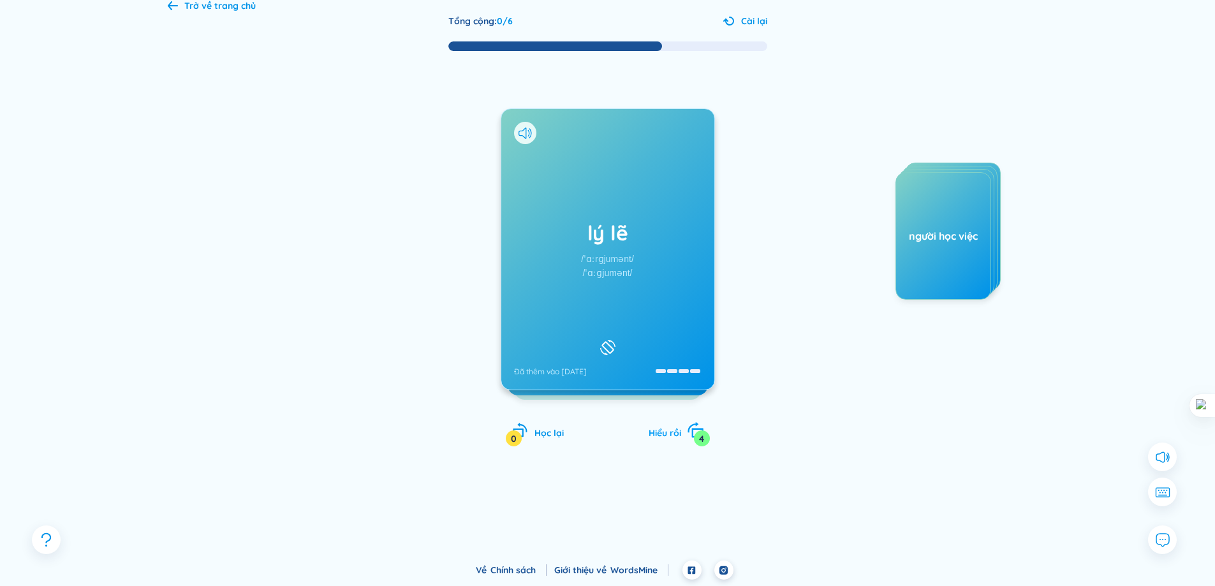
click at [695, 425] on icon "xoay phải" at bounding box center [695, 431] width 18 height 18
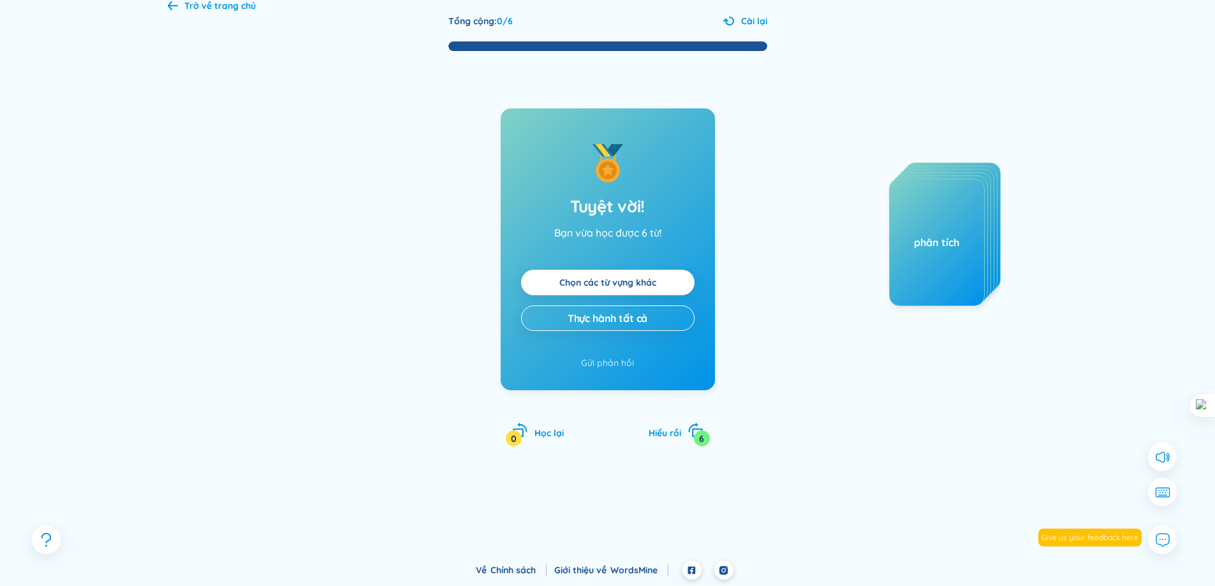
click at [566, 422] on div "Tuyệt vời! Bạn vừa học được 6 từ! Chọn các từ vựng khác Thực hành tất cả Gửi ph…" at bounding box center [608, 290] width 214 height 364
click at [552, 429] on font "Học lại" at bounding box center [548, 432] width 29 height 11
click at [519, 436] on div "0" at bounding box center [514, 439] width 16 height 16
click at [520, 434] on div "0" at bounding box center [514, 439] width 16 height 16
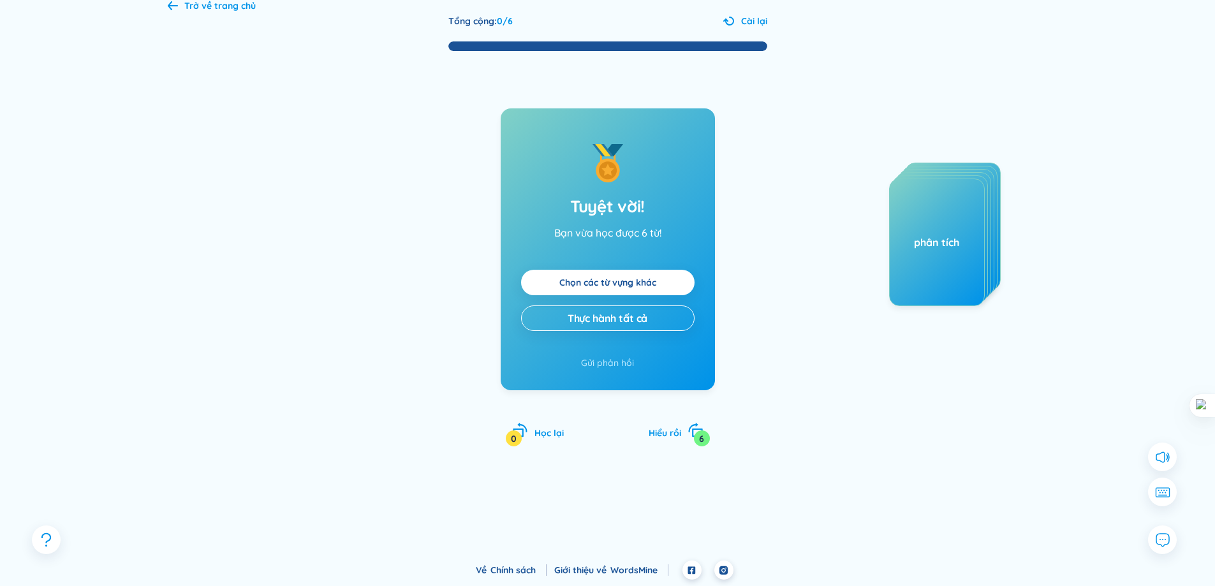
click at [751, 8] on div "Trở về trang chủ Tổng cộng : 0 / 6 Cài lại Tuyệt vời! Bạn vừa học được 6 từ! Ch…" at bounding box center [608, 271] width 918 height 582
click at [754, 13] on div "Trở về trang chủ Tổng cộng : 0 / 6 Cài lại Tuyệt vời! Bạn vừa học được 6 từ! Ch…" at bounding box center [608, 271] width 918 height 582
click at [755, 13] on div "Trở về trang chủ Tổng cộng : 0 / 6 Cài lại Tuyệt vời! Bạn vừa học được 6 từ! Ch…" at bounding box center [608, 271] width 918 height 582
click at [758, 18] on font "Cài lại" at bounding box center [754, 20] width 26 height 11
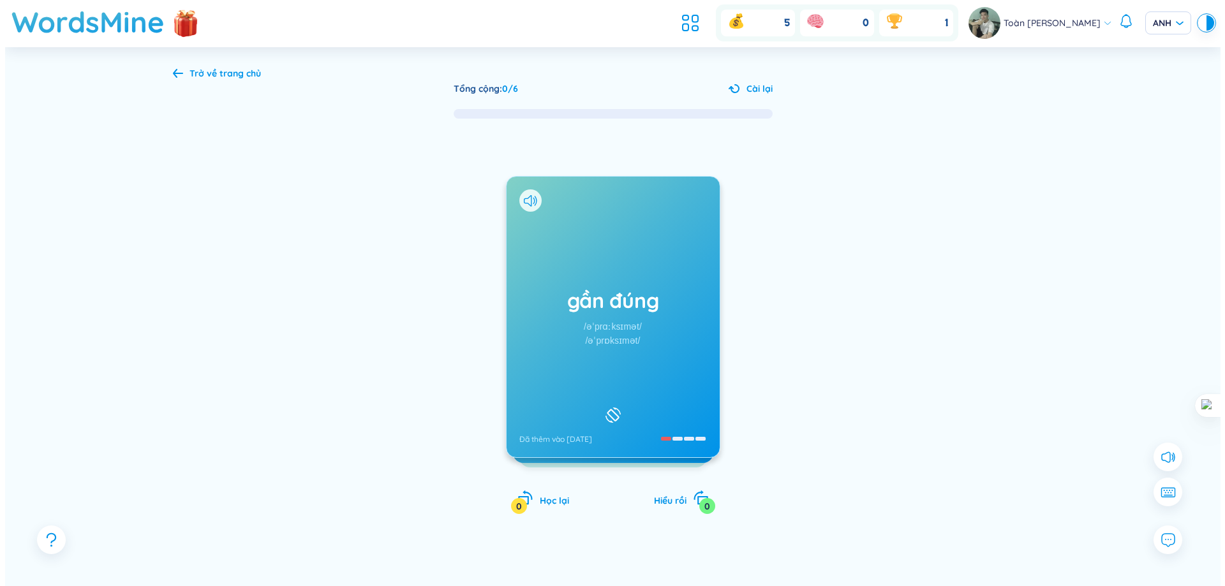
scroll to position [0, 0]
click at [210, 84] on div "Tổng cộng : 0 / 6 Cài lại gần đúng /əˈprɑːksɪmət/ /əˈprɒksɪmət/ Đã thêm vào [DA…" at bounding box center [608, 345] width 880 height 527
click at [218, 77] on font "Trở về trang chủ" at bounding box center [219, 73] width 71 height 11
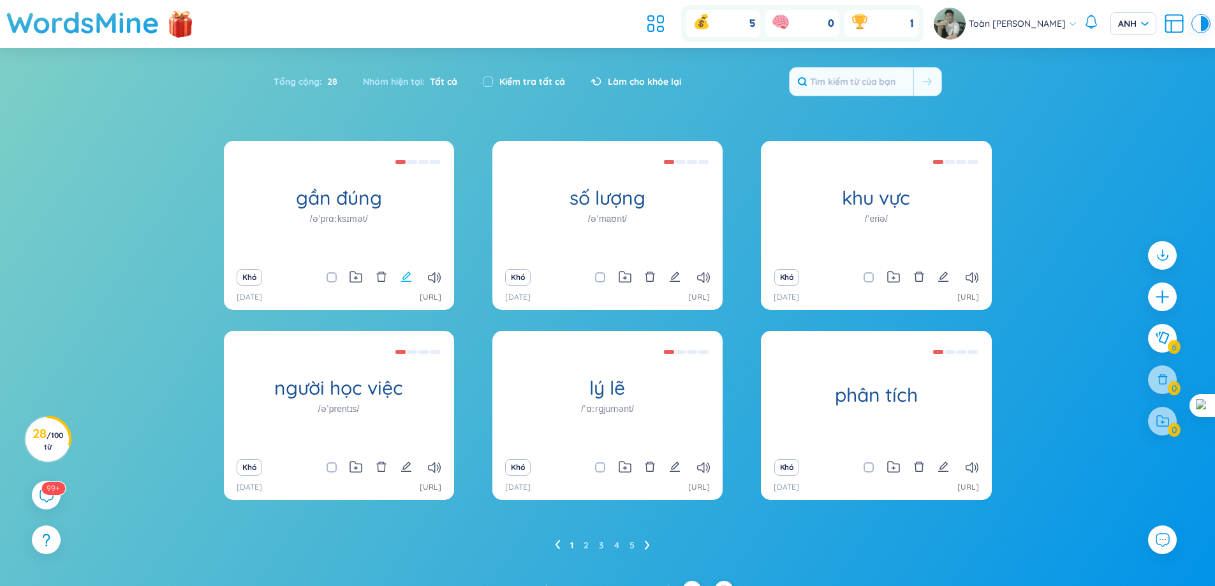
click at [402, 279] on icon "biên tập" at bounding box center [406, 276] width 11 height 11
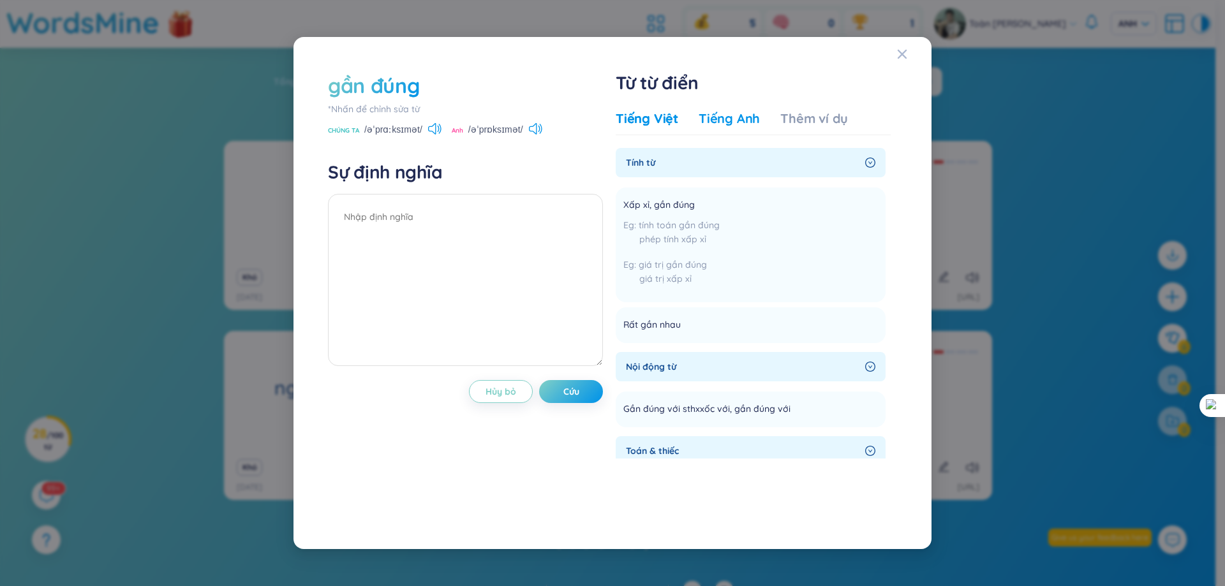
click at [723, 114] on font "Tiếng Anh" at bounding box center [728, 118] width 61 height 16
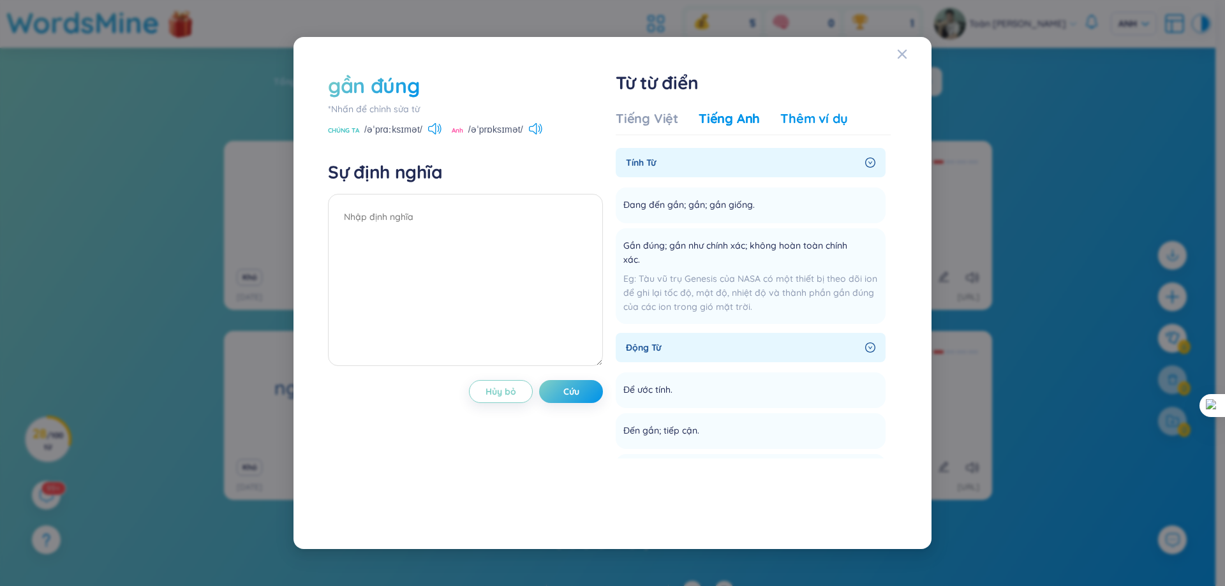
click at [800, 113] on font "Thêm ví dụ" at bounding box center [814, 118] width 68 height 16
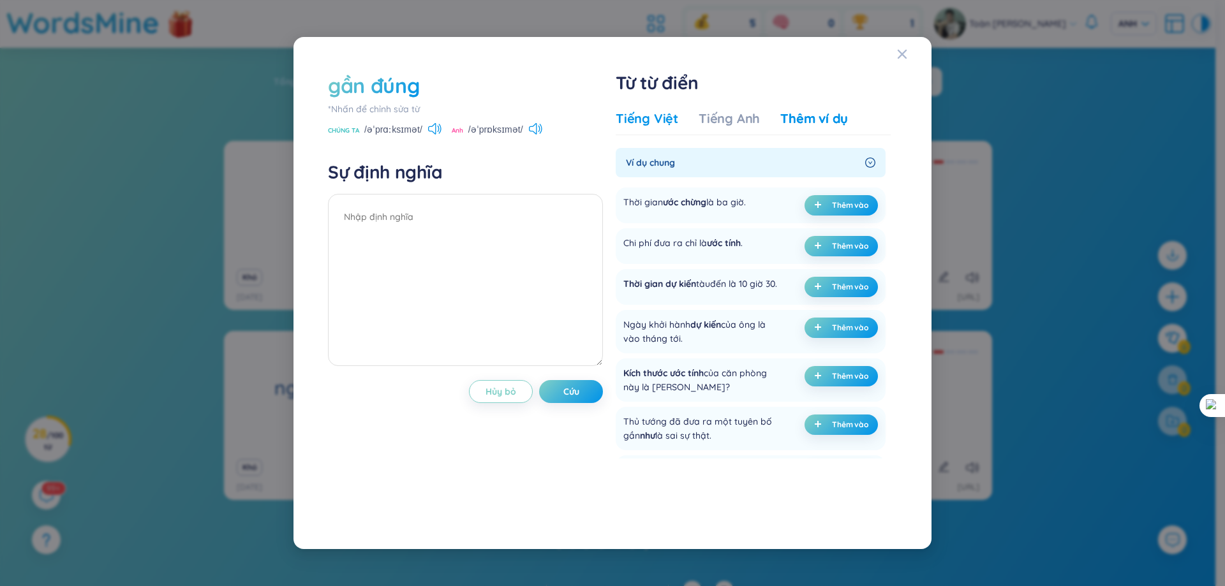
click at [658, 112] on font "Tiếng Việt" at bounding box center [646, 118] width 63 height 16
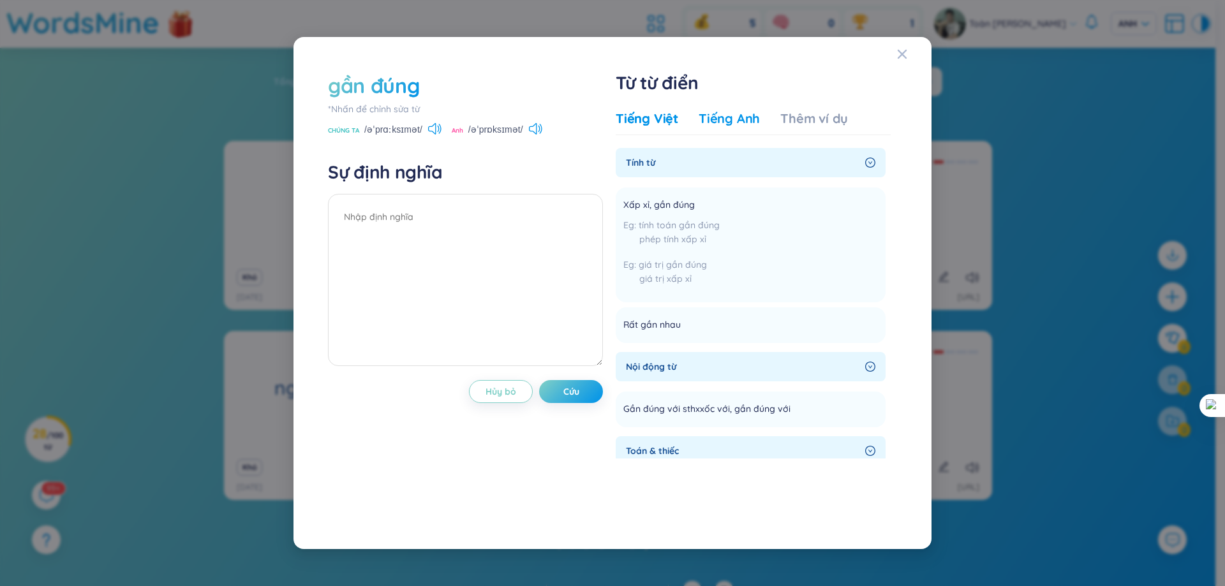
click at [750, 119] on font "Tiếng Anh" at bounding box center [728, 118] width 61 height 16
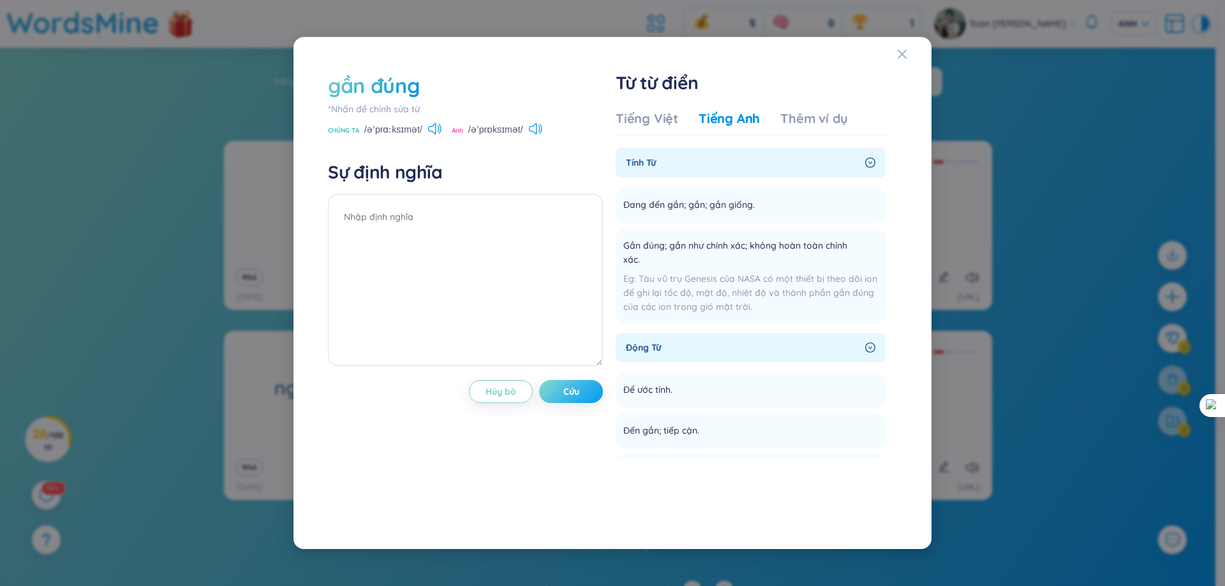
click at [586, 382] on button "Cứu" at bounding box center [571, 391] width 64 height 23
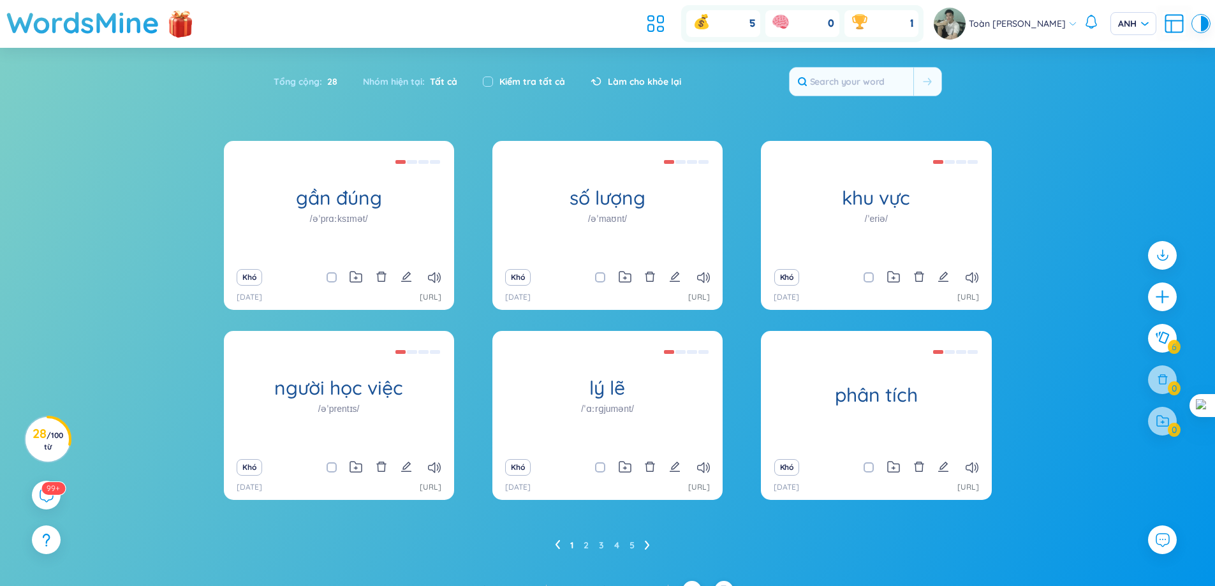
click at [602, 24] on header "WordsMine 5 0 1 Toàn [PERSON_NAME]" at bounding box center [607, 24] width 1215 height 48
click at [529, 84] on font "Kiểm tra tất cả" at bounding box center [532, 81] width 66 height 11
checkbox input "true"
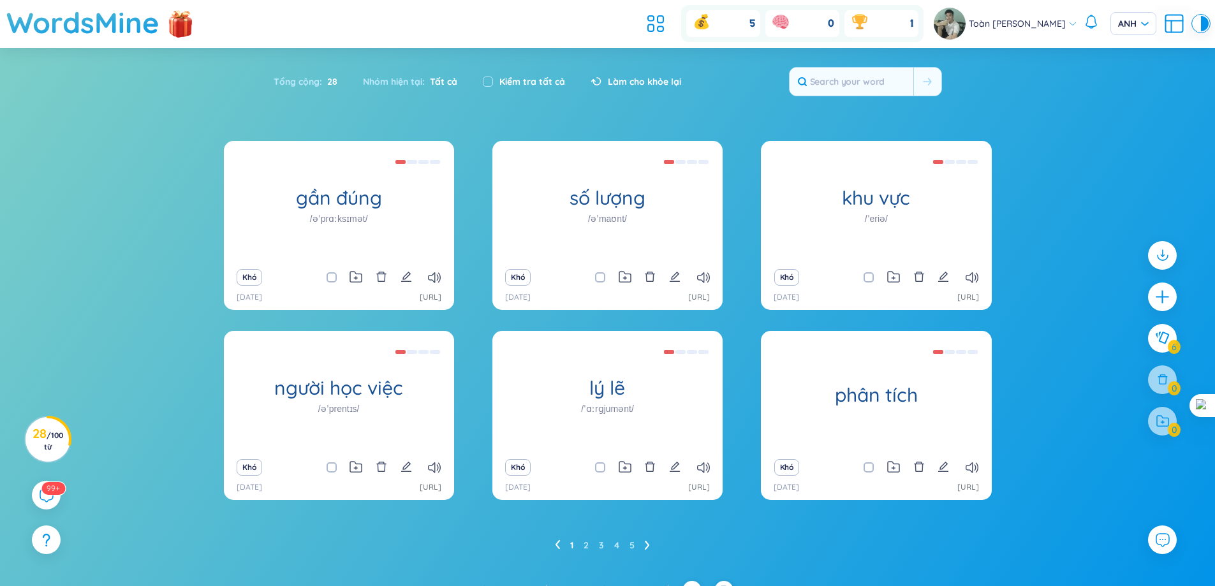
checkbox input "true"
click at [529, 84] on font "Kiểm tra tất cả" at bounding box center [532, 81] width 66 height 11
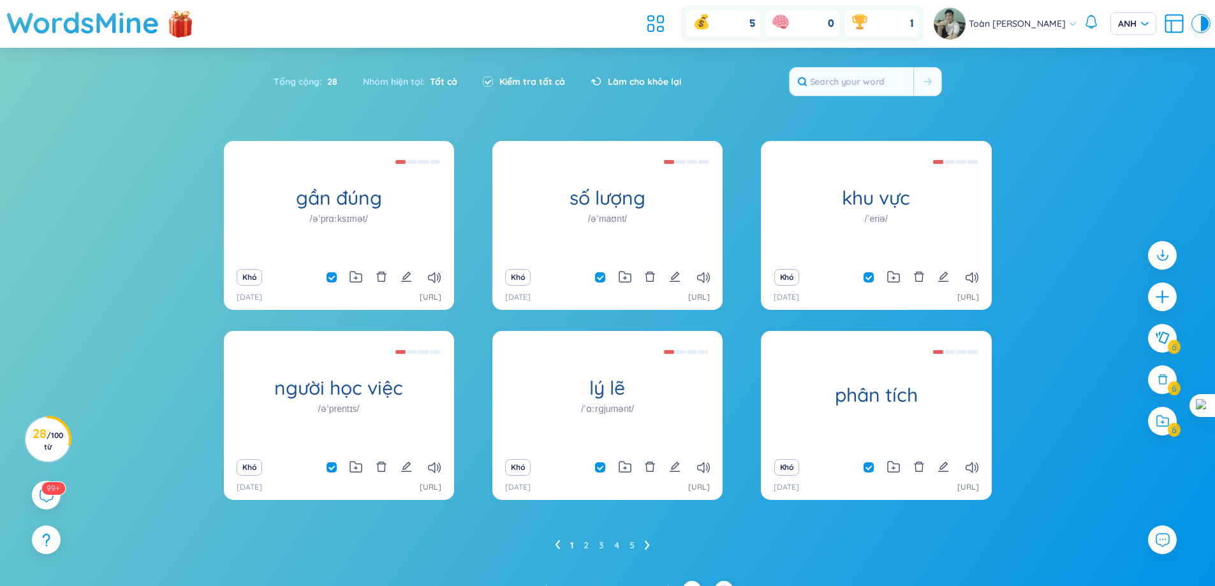
checkbox input "false"
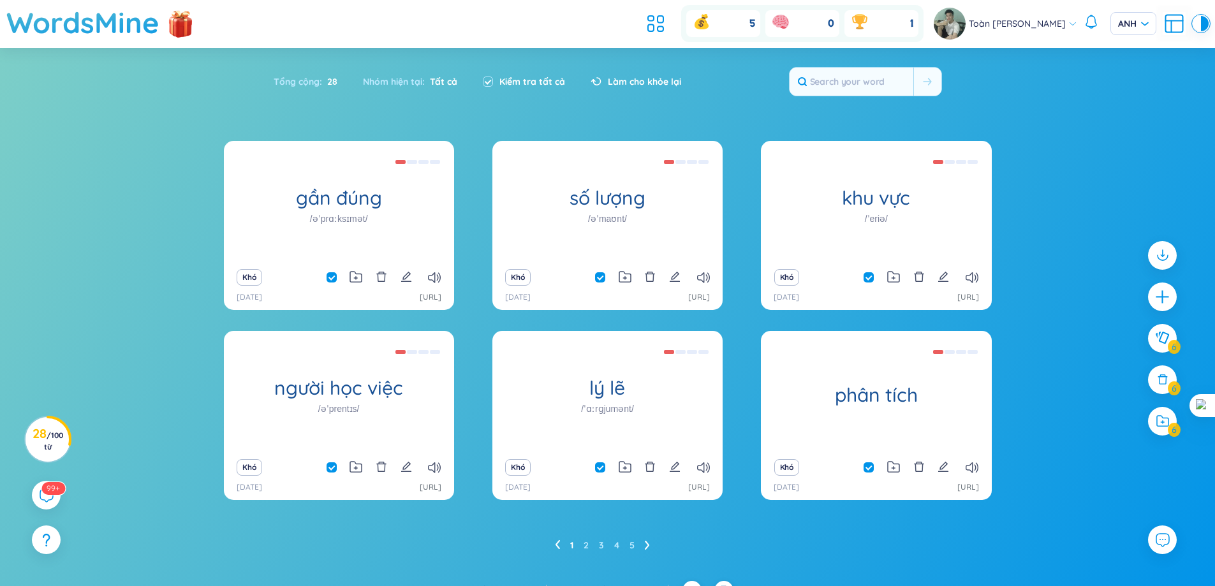
checkbox input "false"
click at [697, 277] on icon at bounding box center [703, 277] width 13 height 11
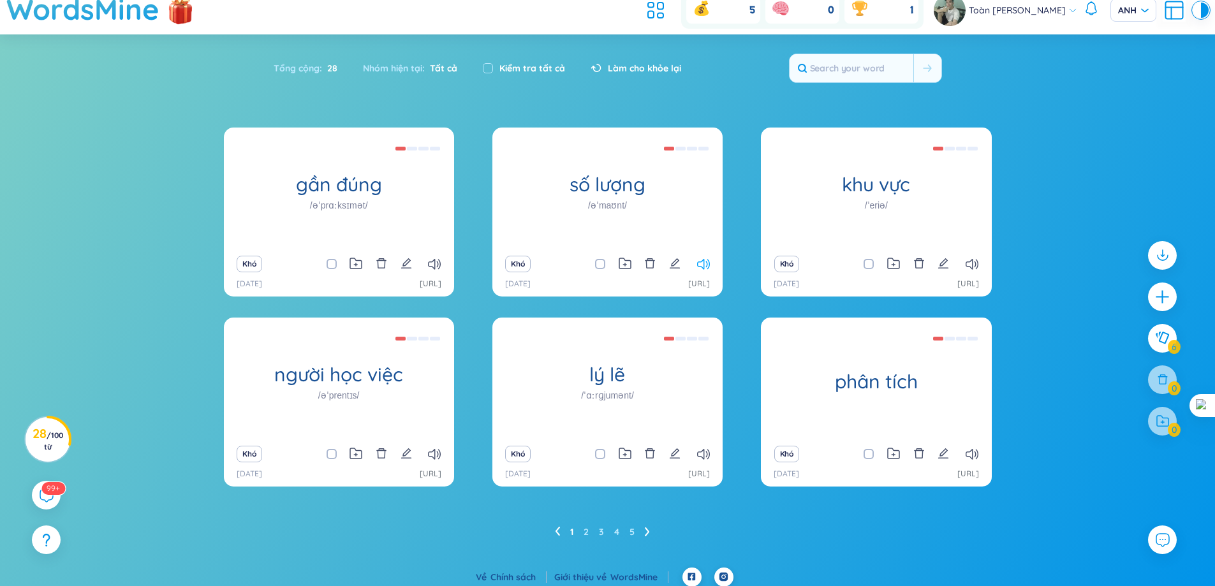
scroll to position [20, 0]
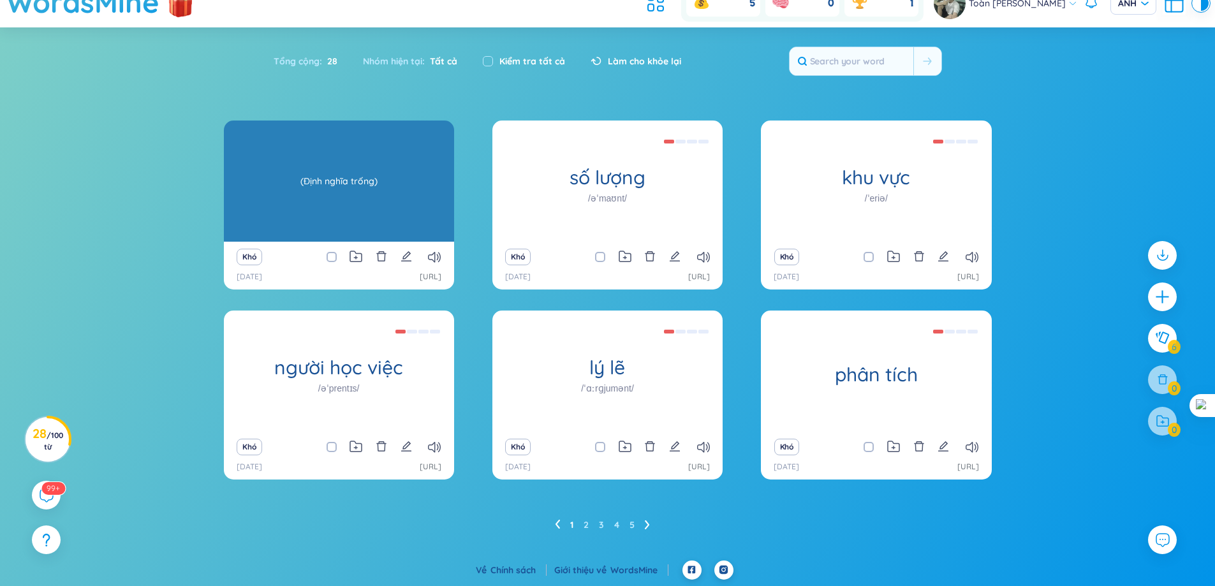
click at [355, 189] on div "(Định nghĩa trống)" at bounding box center [338, 181] width 217 height 115
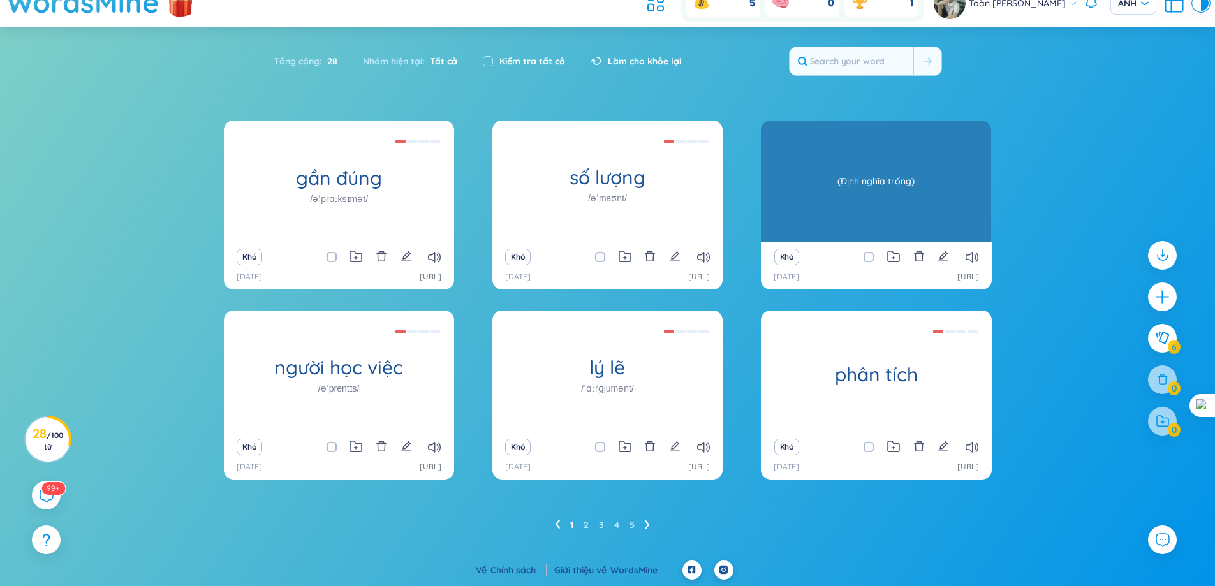
click at [884, 223] on div "khu vực /ˈeriə/ (Định nghĩa trống)" at bounding box center [876, 181] width 230 height 121
click at [879, 197] on div "(Định nghĩa trống)" at bounding box center [875, 181] width 217 height 115
click at [872, 174] on font "(Định nghĩa trống)" at bounding box center [875, 181] width 77 height 14
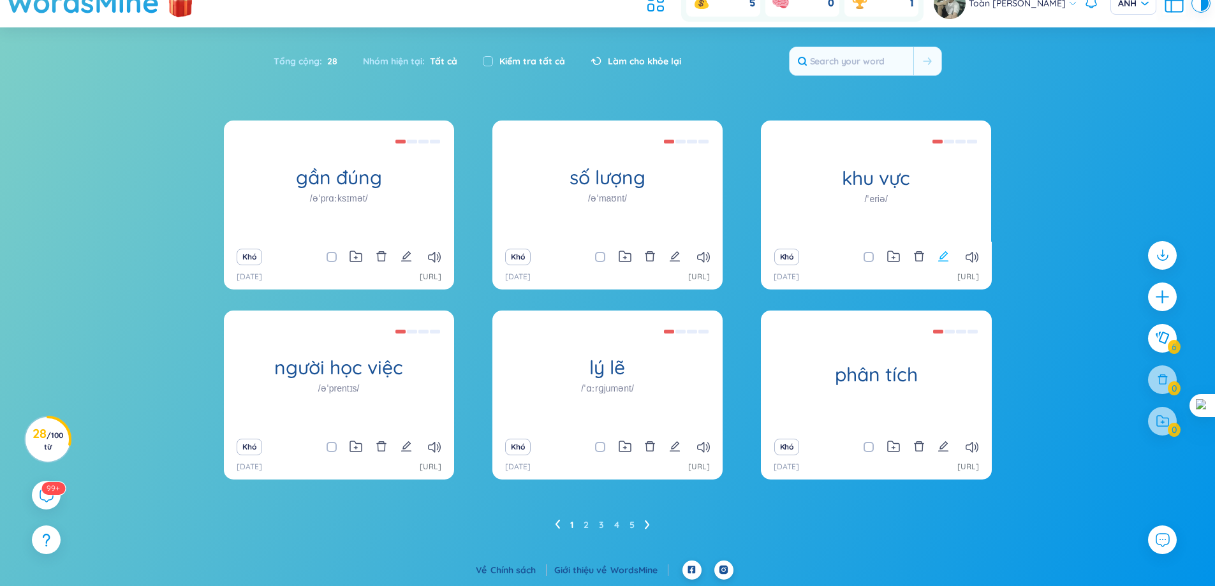
click at [942, 253] on icon "biên tập" at bounding box center [943, 256] width 11 height 11
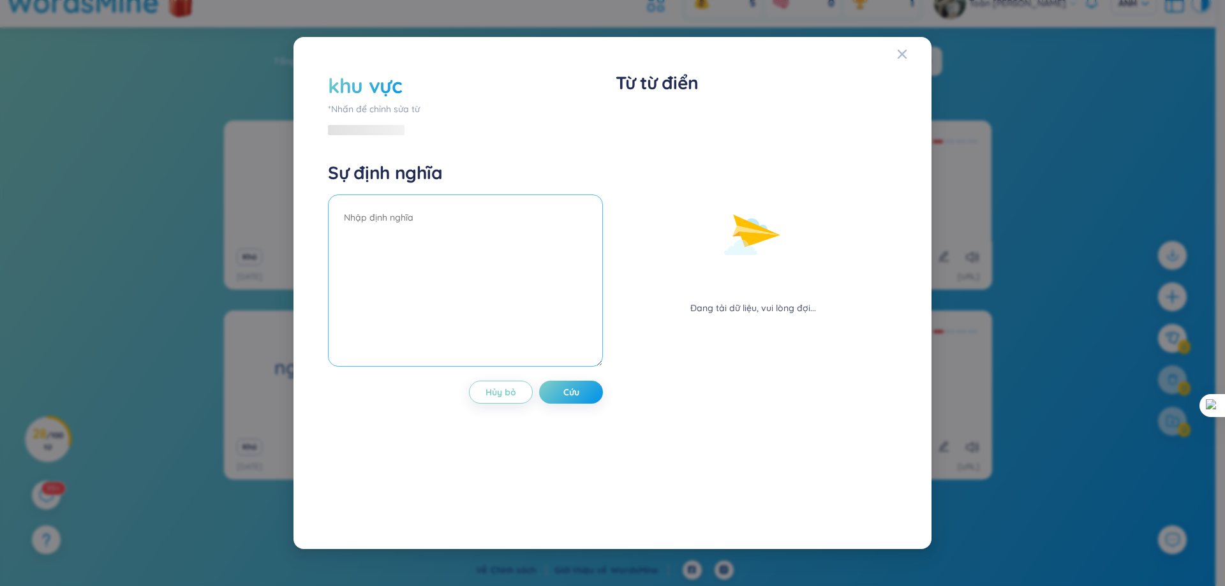
click at [542, 241] on textarea at bounding box center [465, 281] width 275 height 172
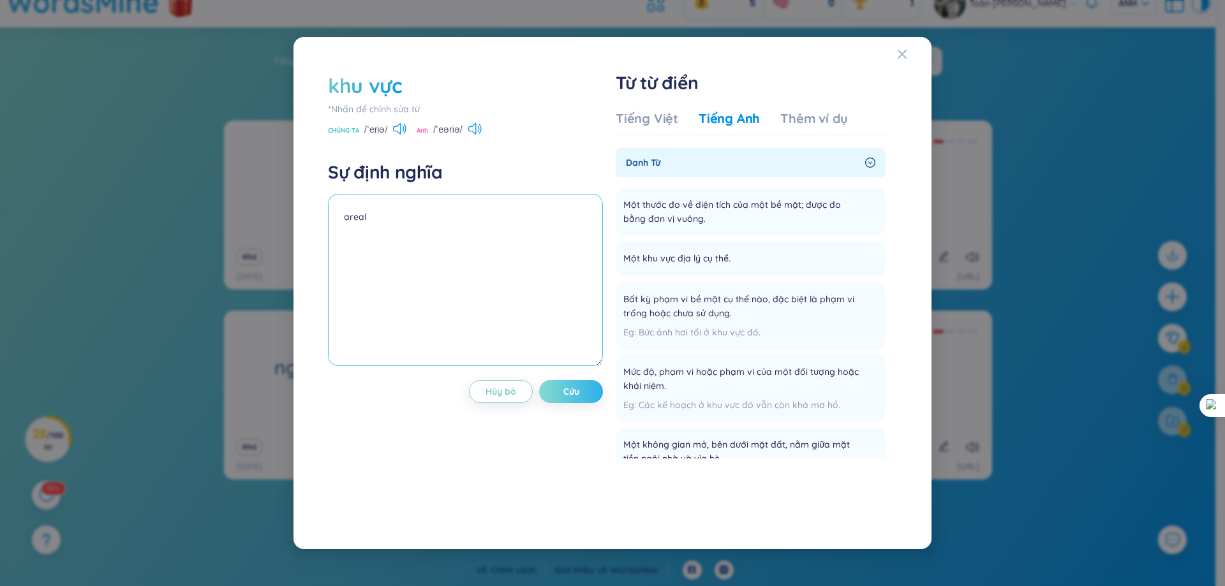
type textarea "areal"
click at [581, 391] on button "Cứu" at bounding box center [571, 391] width 64 height 23
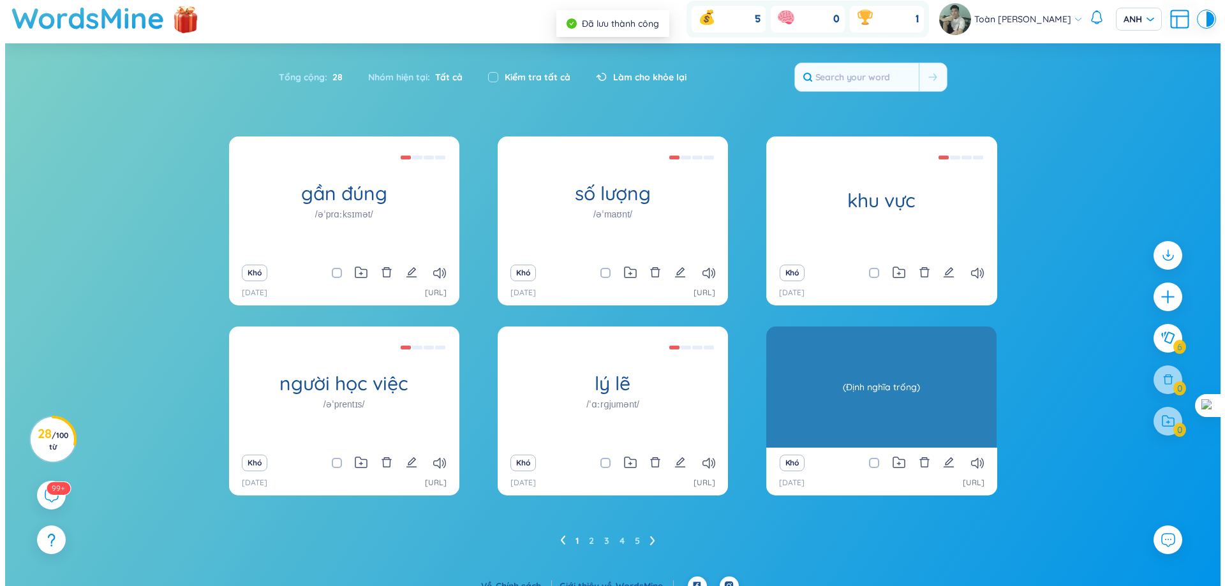
scroll to position [0, 0]
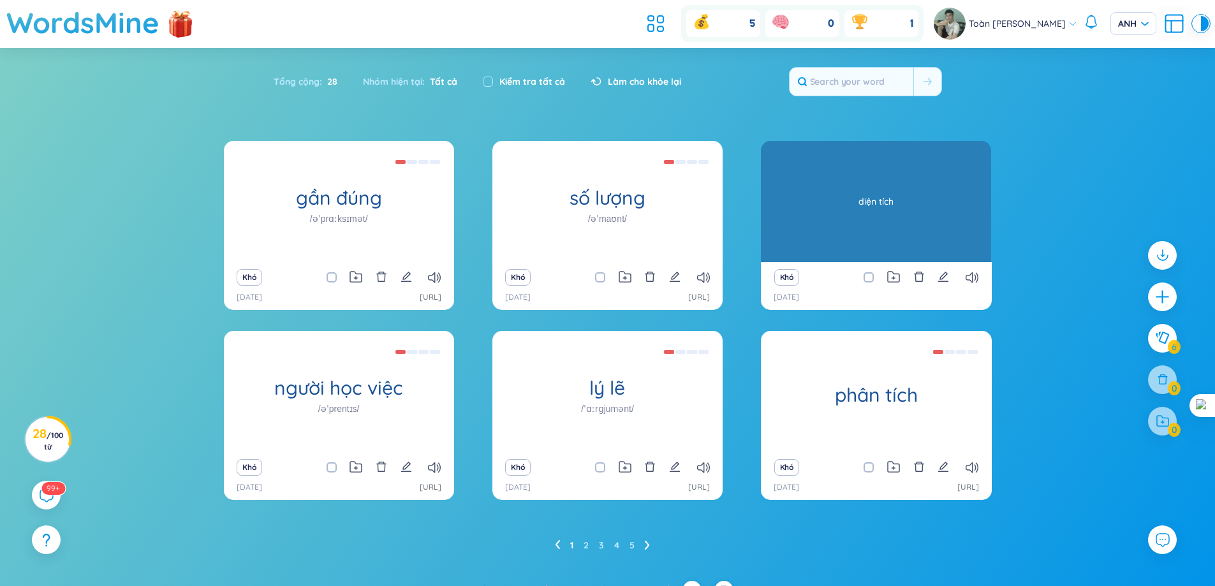
click at [838, 242] on div "diện tích" at bounding box center [875, 201] width 217 height 115
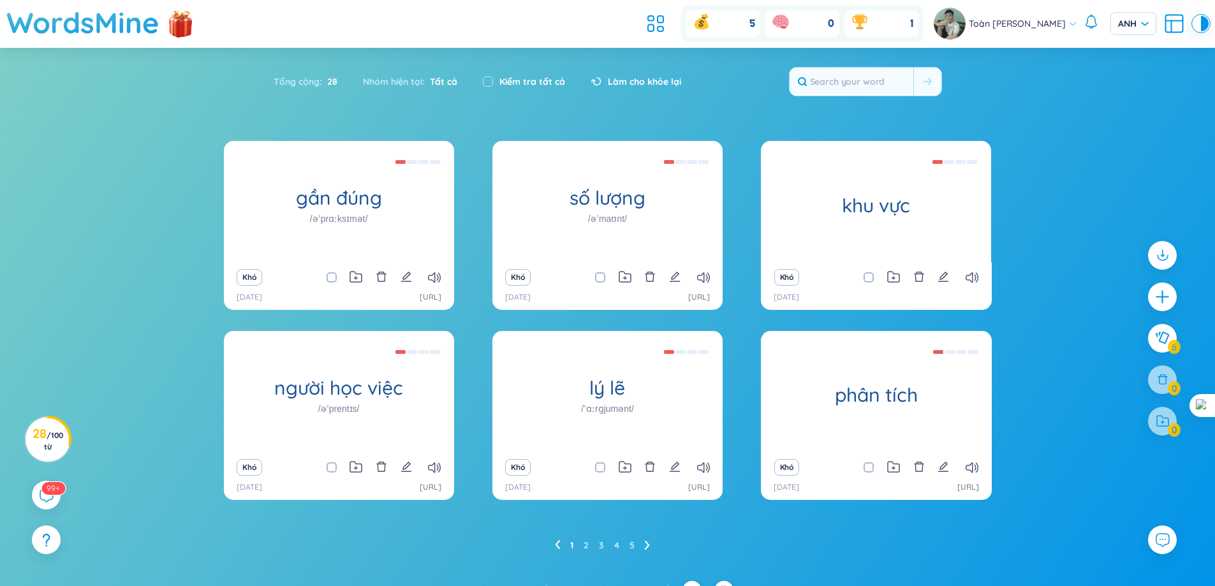
click at [936, 282] on div "Khó" at bounding box center [875, 278] width 217 height 18
click at [940, 280] on icon "biên tập" at bounding box center [943, 276] width 11 height 11
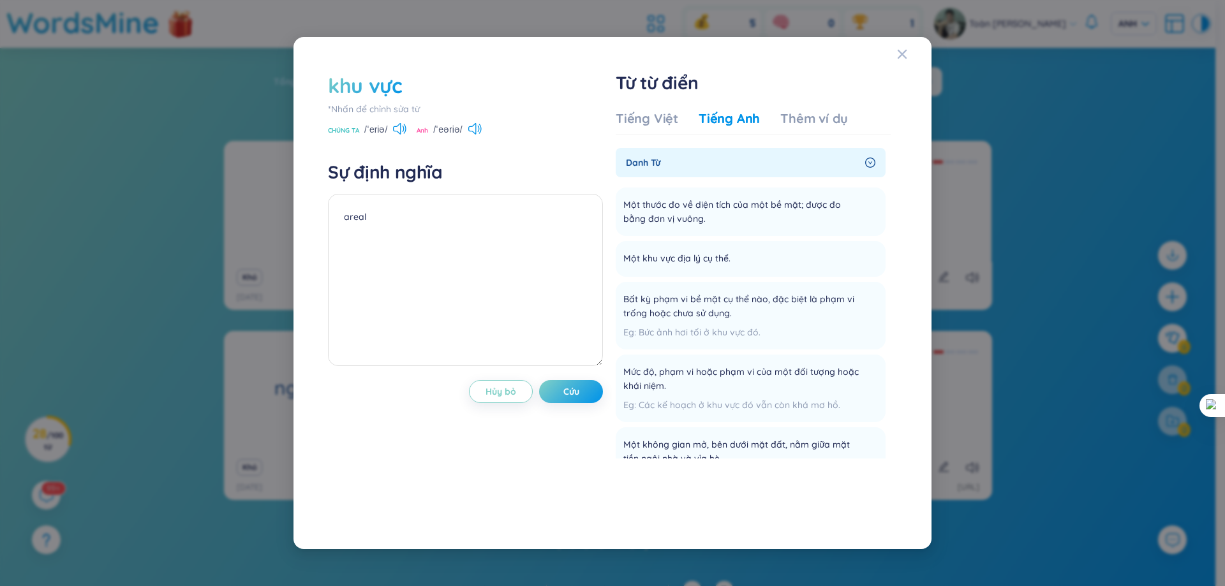
click at [740, 128] on div "Tiếng Việt Tiếng Anh Thêm ví dụ" at bounding box center [731, 123] width 232 height 26
click at [399, 129] on icon at bounding box center [399, 128] width 13 height 11
click at [634, 115] on font "Tiếng Việt" at bounding box center [646, 118] width 63 height 16
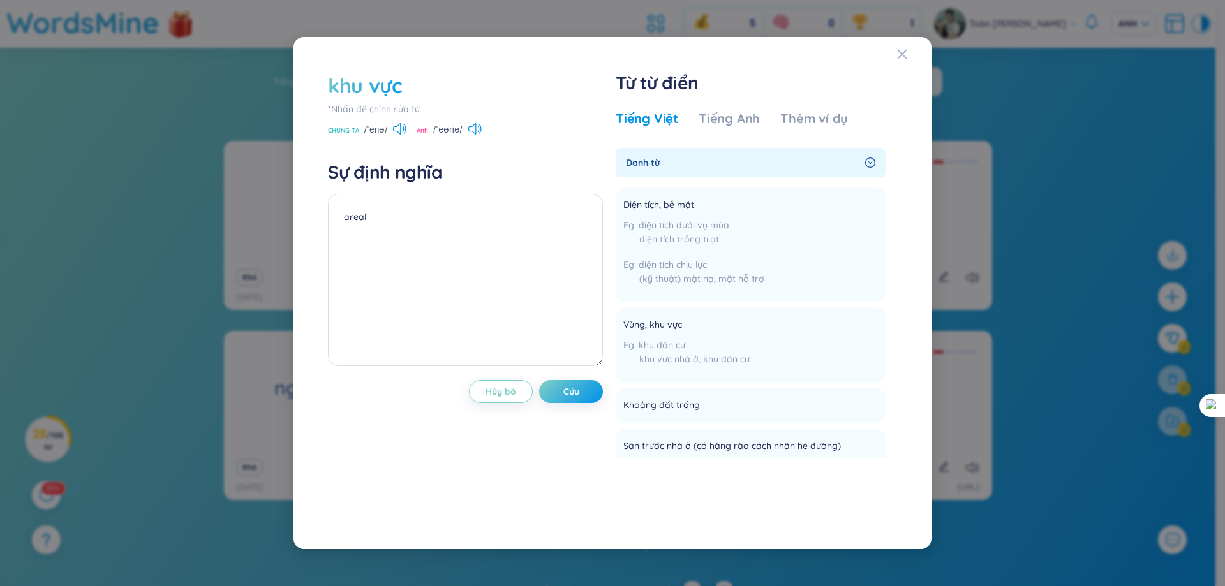
click at [804, 128] on div "Tiếng Việt Tiếng Anh Thêm ví dụ" at bounding box center [731, 123] width 232 height 26
click at [806, 124] on font "Thêm ví dụ" at bounding box center [814, 118] width 68 height 16
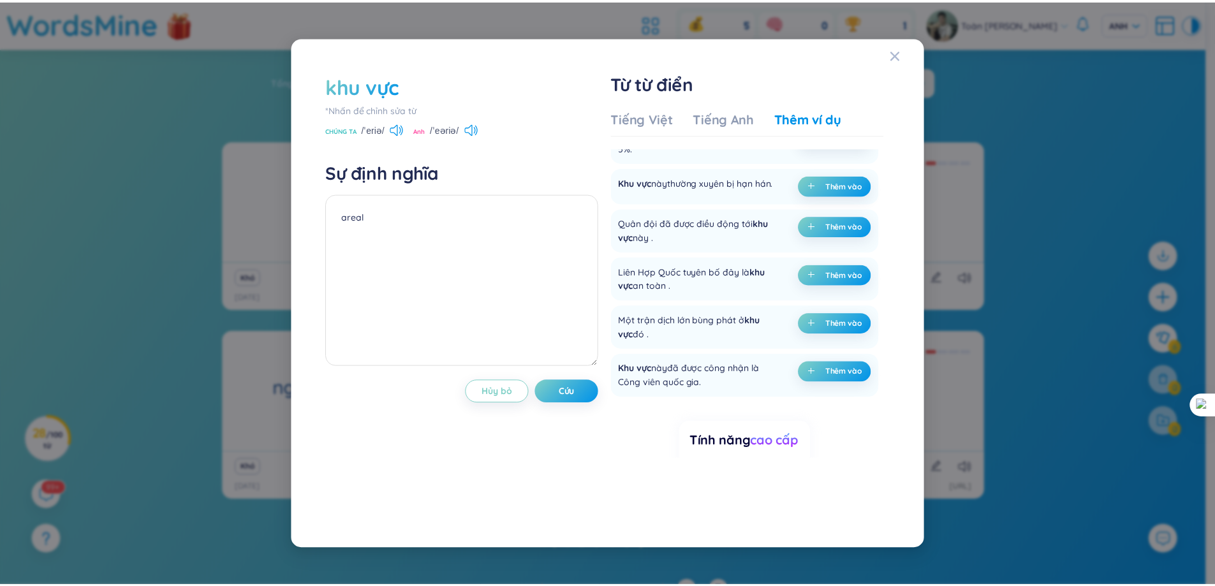
scroll to position [255, 0]
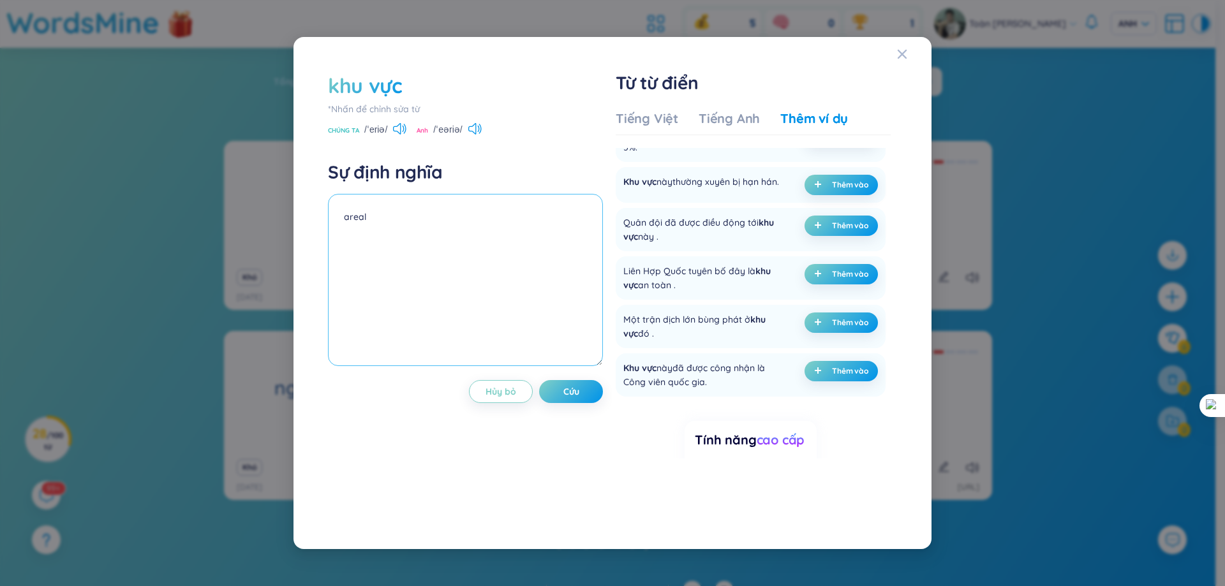
drag, startPoint x: 439, startPoint y: 224, endPoint x: 371, endPoint y: 225, distance: 67.6
click at [371, 225] on textarea "areal" at bounding box center [465, 280] width 275 height 172
click at [896, 51] on div "khu vực *Nhấn để chỉnh sửa từ CHÚNG TA /ˈeriə/ [GEOGRAPHIC_DATA] /ˈeəriə/ Sự đị…" at bounding box center [612, 293] width 638 height 512
click at [903, 52] on icon "Đóng" at bounding box center [902, 54] width 10 height 10
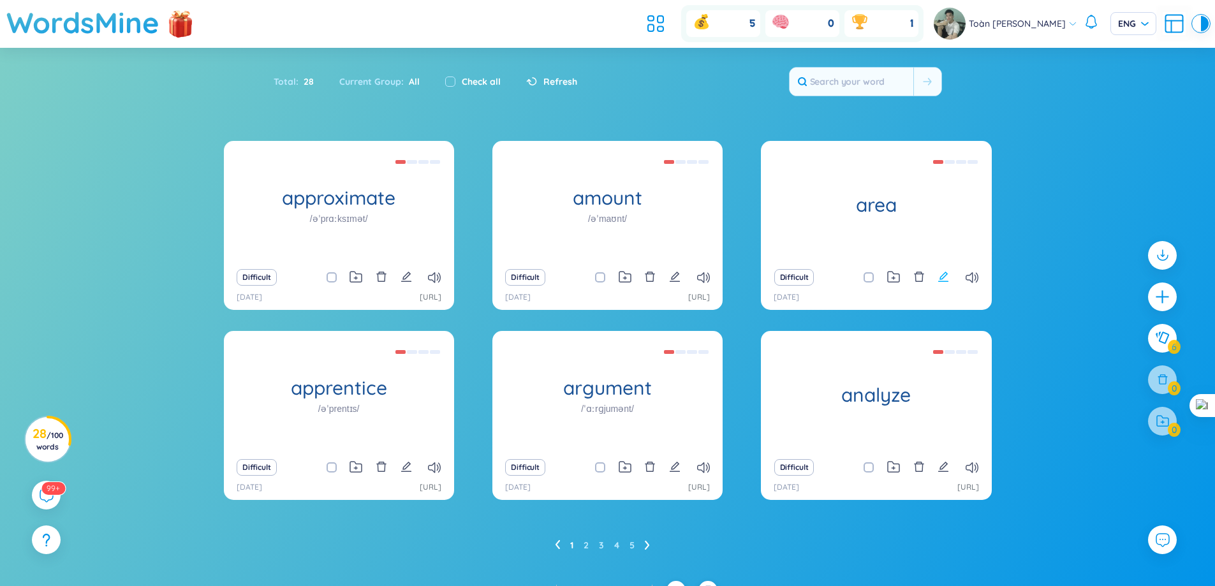
click at [944, 274] on icon "edit" at bounding box center [943, 277] width 10 height 10
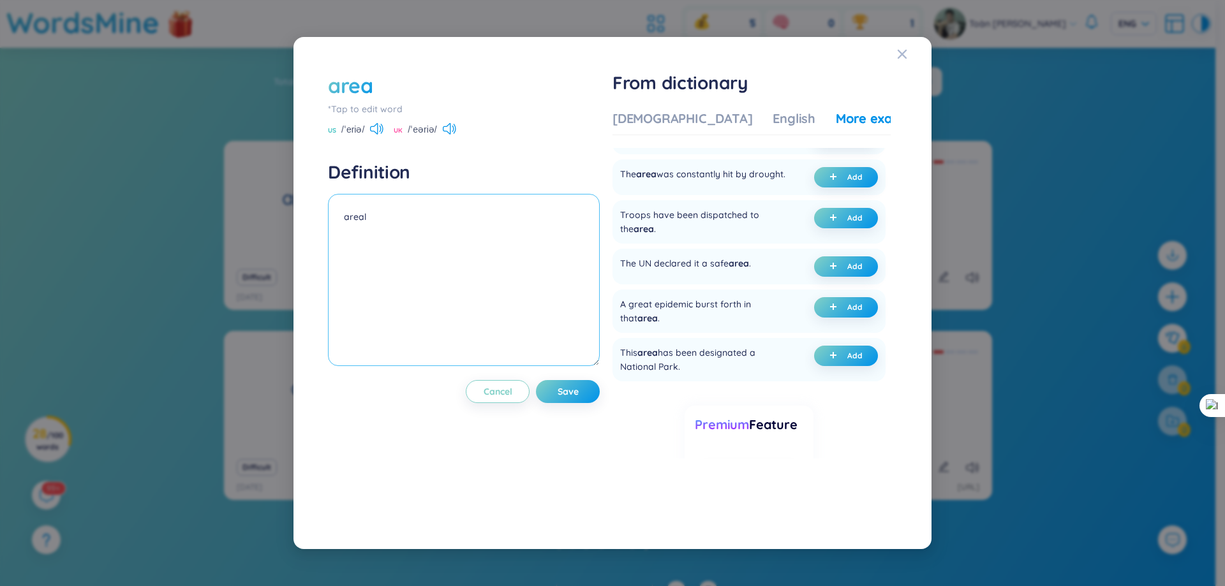
drag, startPoint x: 518, startPoint y: 211, endPoint x: 325, endPoint y: 184, distance: 195.1
click at [325, 184] on div "area *Tap to edit word US /ˈeriə/ [GEOGRAPHIC_DATA] /ˈeəriə/ Definition areal C…" at bounding box center [612, 293] width 582 height 456
click at [381, 269] on div "area *Tap to edit word US /ˈeriə/ [GEOGRAPHIC_DATA] /ˈeəriə/ Definition Cancel …" at bounding box center [464, 292] width 272 height 443
click at [901, 55] on icon "Close" at bounding box center [901, 54] width 9 height 9
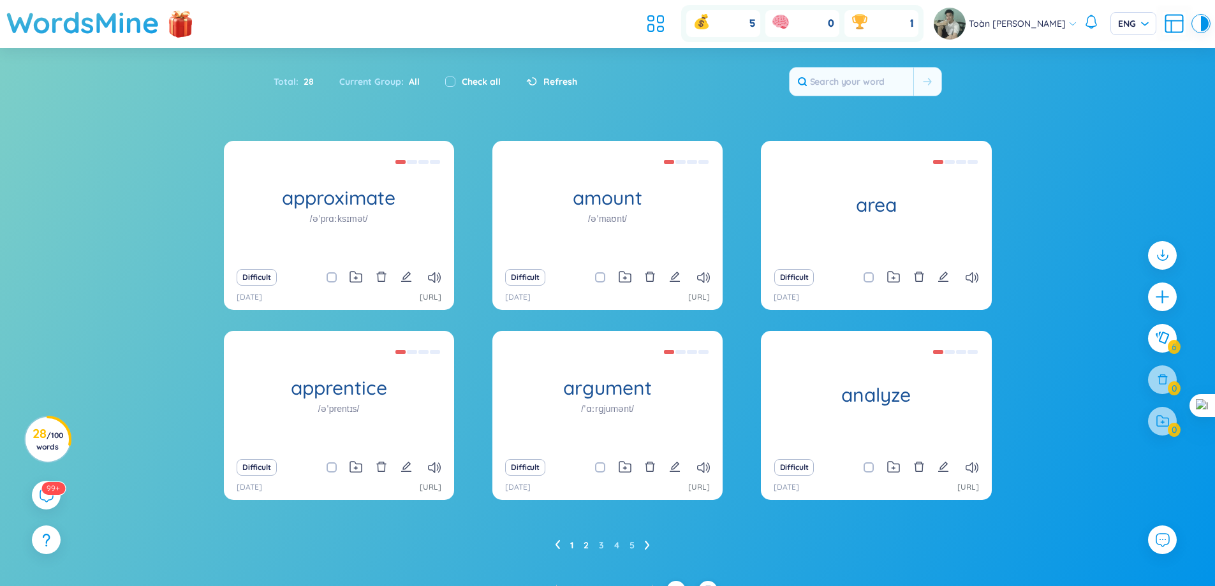
click at [587, 545] on link "2" at bounding box center [586, 545] width 5 height 19
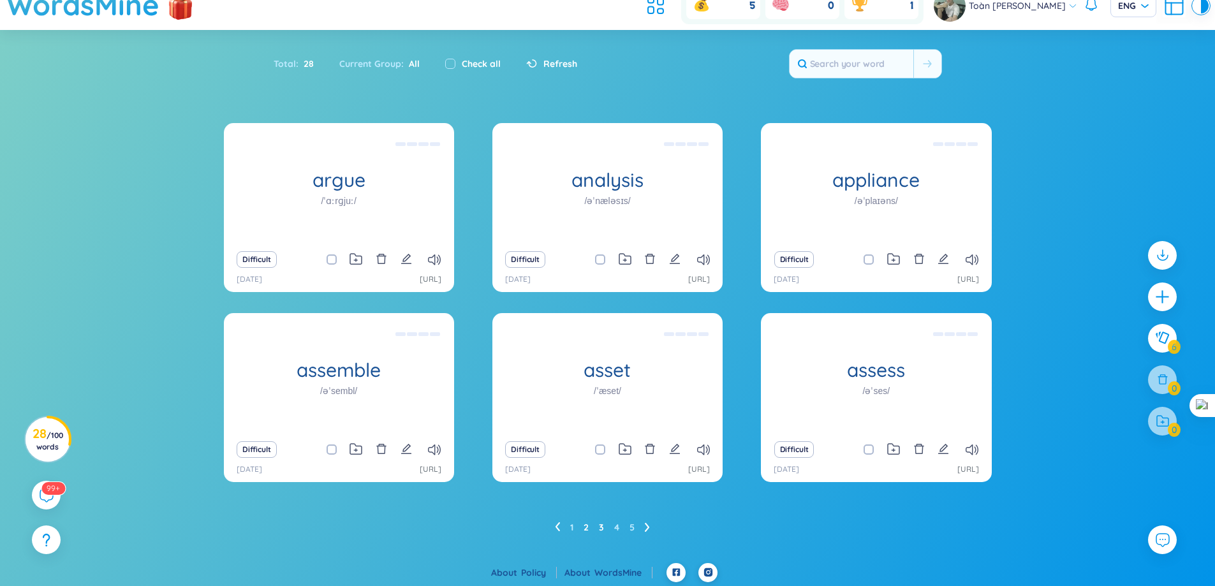
scroll to position [20, 0]
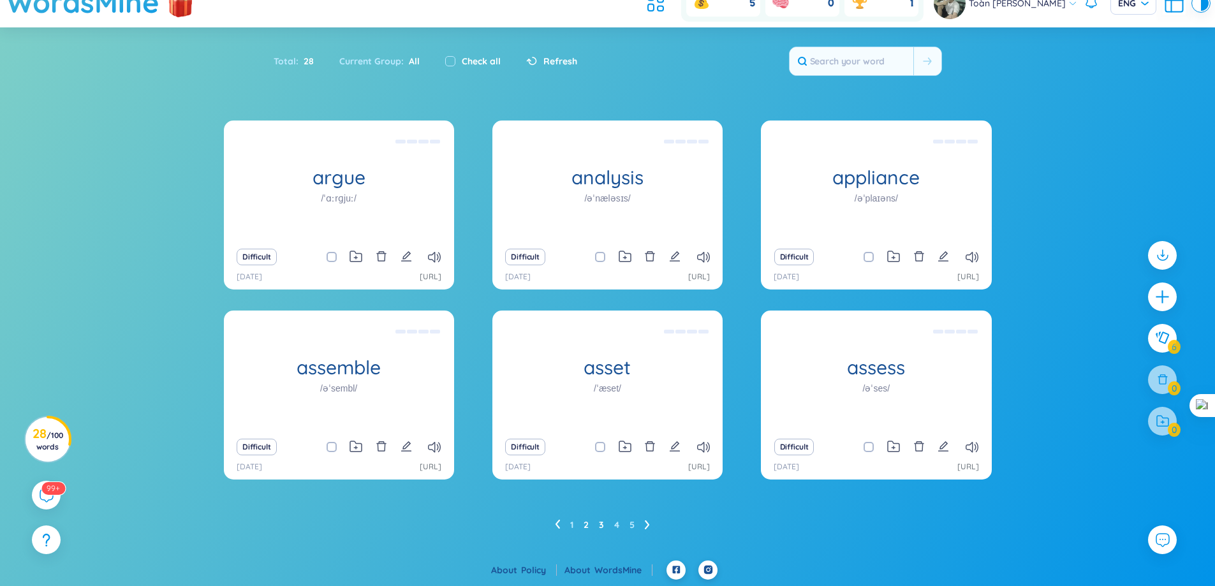
click at [599, 524] on link "3" at bounding box center [601, 524] width 5 height 19
click at [618, 526] on link "4" at bounding box center [616, 524] width 5 height 19
click at [633, 531] on link "5" at bounding box center [632, 524] width 5 height 19
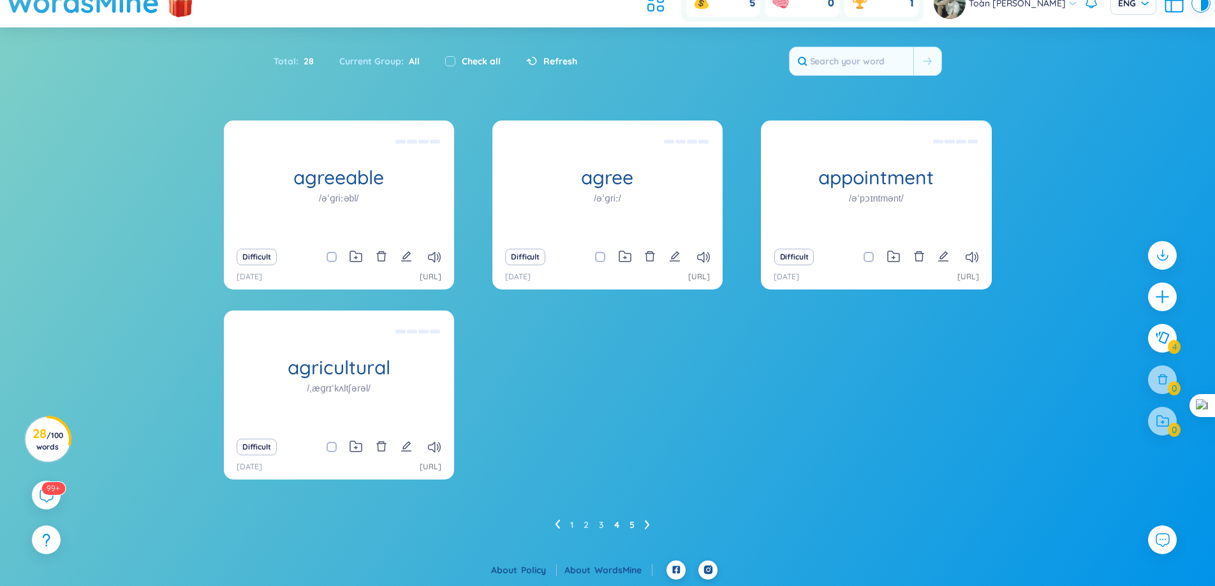
click at [616, 524] on link "4" at bounding box center [616, 524] width 5 height 19
